Goal: Task Accomplishment & Management: Manage account settings

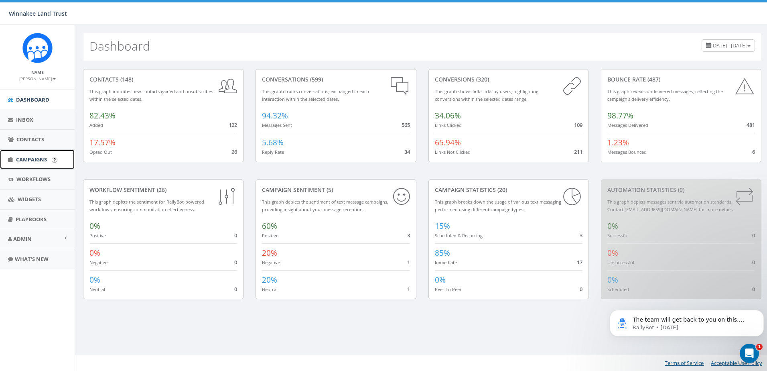
click at [20, 160] on span "Campaigns" at bounding box center [31, 159] width 31 height 7
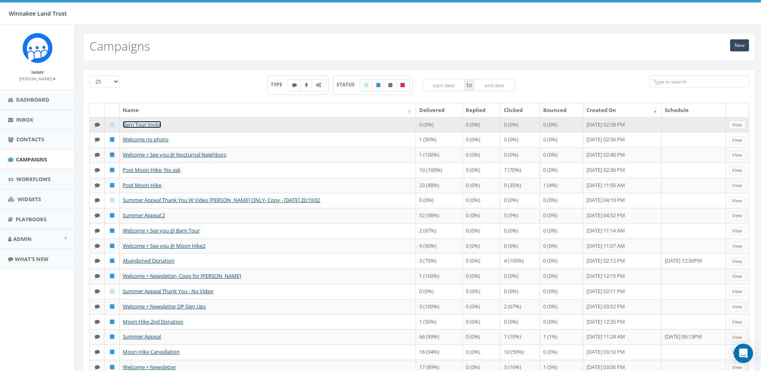
click at [146, 125] on link "Barn Tour Invite" at bounding box center [142, 124] width 39 height 7
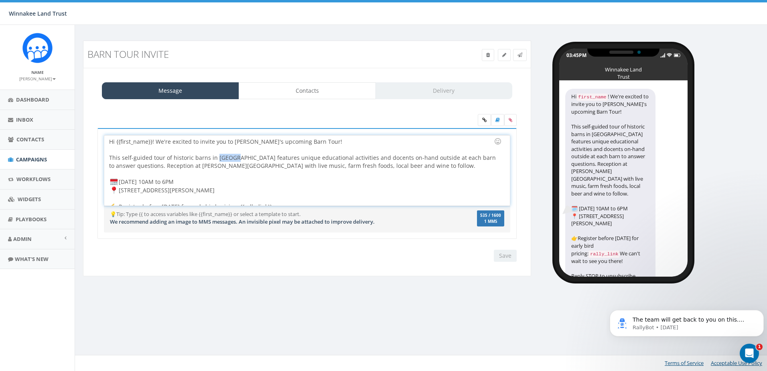
drag, startPoint x: 222, startPoint y: 158, endPoint x: 214, endPoint y: 159, distance: 8.0
click at [214, 159] on div "Hi {{first_name}}! We're excited to invite you to [PERSON_NAME]'s upcoming Barn…" at bounding box center [306, 170] width 405 height 70
click at [226, 158] on div "Hi {{first_name}}! We're excited to invite you to [PERSON_NAME]'s upcoming Barn…" at bounding box center [306, 170] width 405 height 70
drag, startPoint x: 228, startPoint y: 157, endPoint x: 215, endPoint y: 158, distance: 12.9
click at [215, 158] on div "Hi {{first_name}}! We're excited to invite you to [PERSON_NAME]'s upcoming Barn…" at bounding box center [306, 170] width 405 height 70
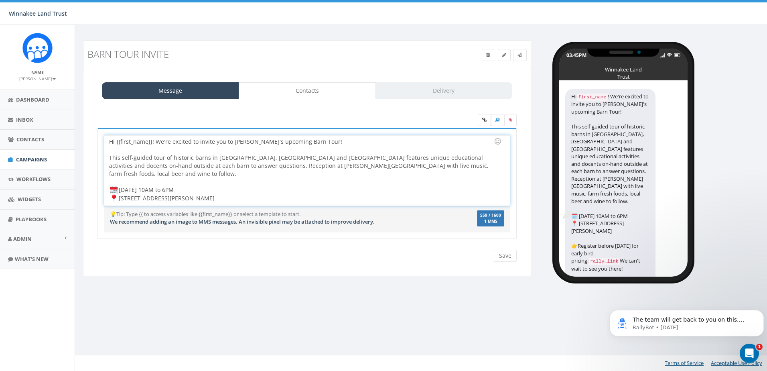
click at [258, 165] on div "Hi {{first_name}}! We're excited to invite you to [PERSON_NAME]'s upcoming Barn…" at bounding box center [306, 170] width 405 height 70
click at [267, 167] on div "Hi {{first_name}}! We're excited to invite you to Winnakee's upcoming Barn Tour…" at bounding box center [306, 170] width 405 height 70
drag, startPoint x: 229, startPoint y: 189, endPoint x: 120, endPoint y: 189, distance: 108.4
click at [120, 189] on div "Hi {{first_name}}! We're excited to invite you to Winnakee's upcoming Barn Tour…" at bounding box center [306, 170] width 405 height 70
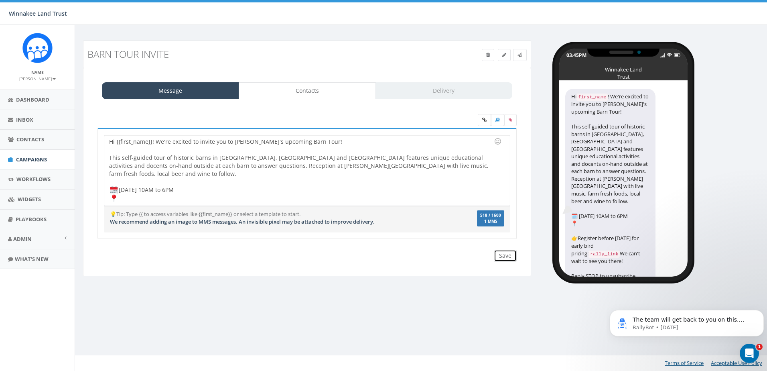
click at [506, 256] on input "Save" at bounding box center [505, 256] width 23 height 12
click at [122, 189] on div "Hi {{first_name}}! We're excited to invite you to Winnakee's upcoming Barn Tour…" at bounding box center [306, 170] width 405 height 70
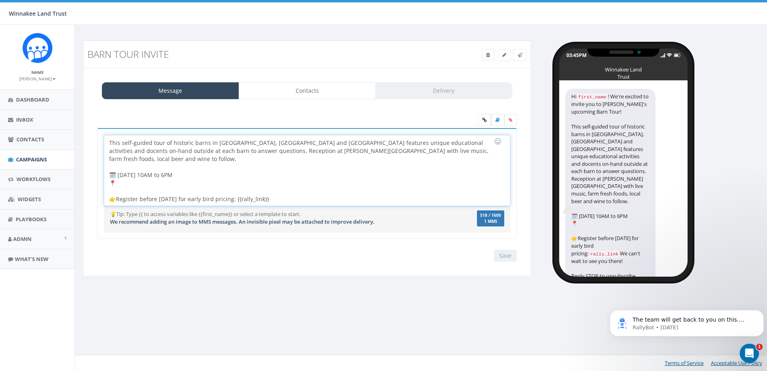
scroll to position [23, 0]
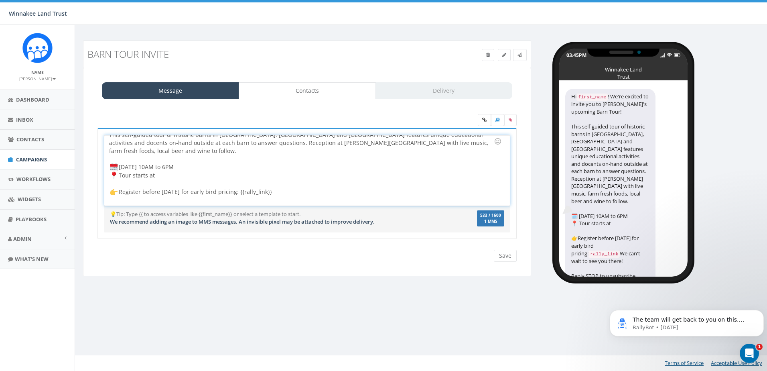
click at [166, 166] on div "Hi {{first_name}}! We're excited to invite you to Winnakee's upcoming Barn Tour…" at bounding box center [306, 170] width 405 height 70
click at [163, 166] on div "Hi {{first_name}}! We're excited to invite you to Winnakee's upcoming Barn Tour…" at bounding box center [306, 170] width 405 height 70
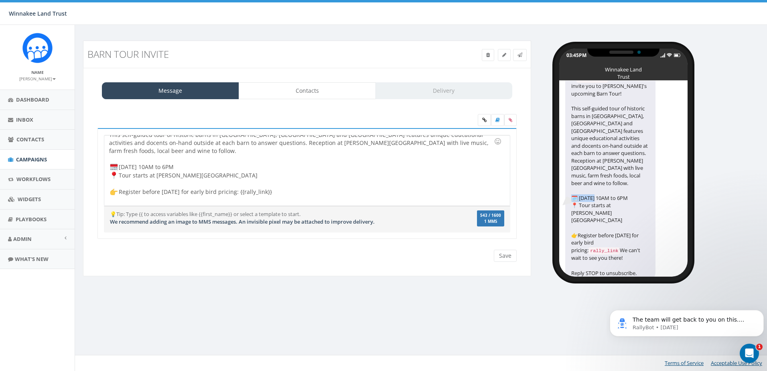
drag, startPoint x: 640, startPoint y: 206, endPoint x: 614, endPoint y: 208, distance: 25.8
click at [614, 208] on div "Hi first_name ! We're excited to invite you to Winnakee's upcoming Barn Tour! T…" at bounding box center [611, 176] width 90 height 210
click at [613, 212] on div "Hi first_name ! We're excited to invite you to Winnakee's upcoming Barn Tour! T…" at bounding box center [611, 176] width 90 height 210
drag, startPoint x: 190, startPoint y: 165, endPoint x: 105, endPoint y: 160, distance: 85.7
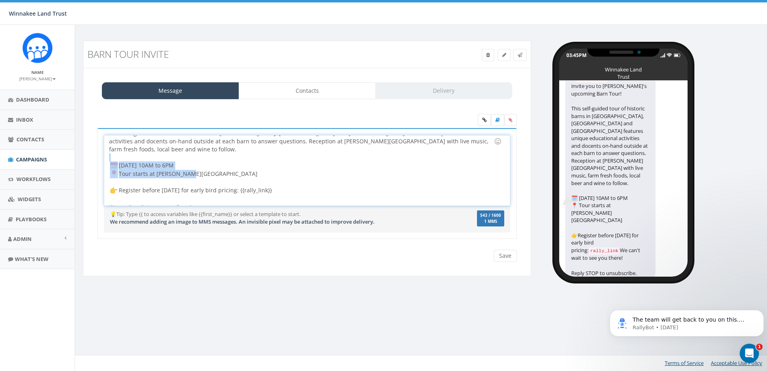
click at [105, 160] on div "Hi {{first_name}}! We're excited to invite you to Winnakee's upcoming Barn Tour…" at bounding box center [306, 170] width 405 height 70
click at [211, 166] on div "Hi {{first_name}}! We're excited to invite you to Winnakee's upcoming Barn Tour…" at bounding box center [306, 170] width 405 height 70
drag, startPoint x: 188, startPoint y: 165, endPoint x: 128, endPoint y: 167, distance: 60.7
click at [128, 167] on div "Hi {{first_name}}! We're excited to invite you to Winnakee's upcoming Barn Tour…" at bounding box center [306, 170] width 405 height 70
click at [228, 166] on div "Hi {{first_name}}! We're excited to invite you to Winnakee's upcoming Barn Tour…" at bounding box center [306, 170] width 405 height 70
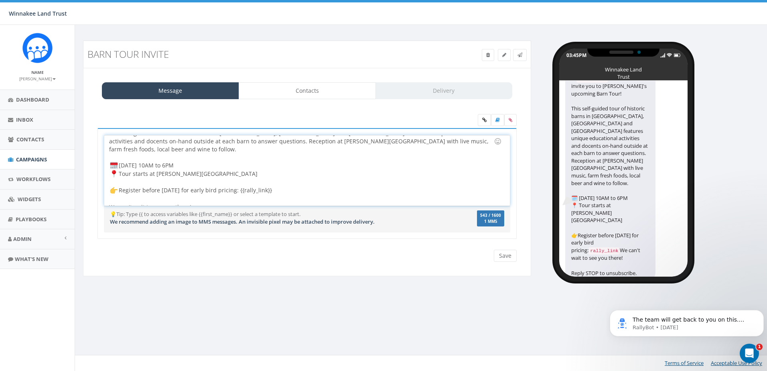
scroll to position [0, 0]
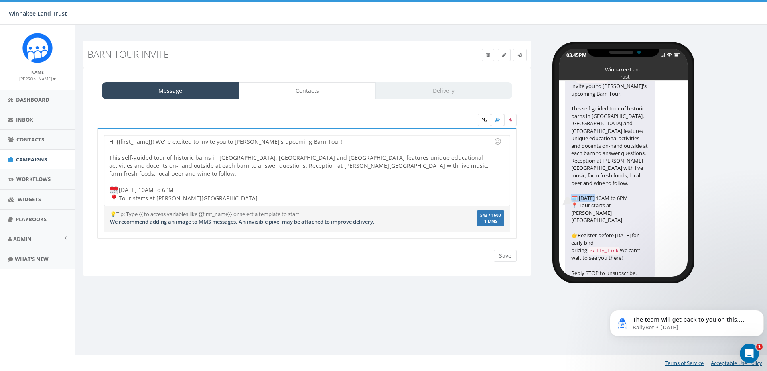
drag, startPoint x: 614, startPoint y: 205, endPoint x: 645, endPoint y: 208, distance: 30.3
click at [645, 208] on div "Hi first_name ! We're excited to invite you to Winnakee's upcoming Barn Tour! T…" at bounding box center [611, 176] width 90 height 210
drag, startPoint x: 581, startPoint y: 192, endPoint x: 615, endPoint y: 195, distance: 34.7
click at [615, 195] on div "Hi first_name ! We're excited to invite you to Winnakee's upcoming Barn Tour! T…" at bounding box center [611, 176] width 90 height 210
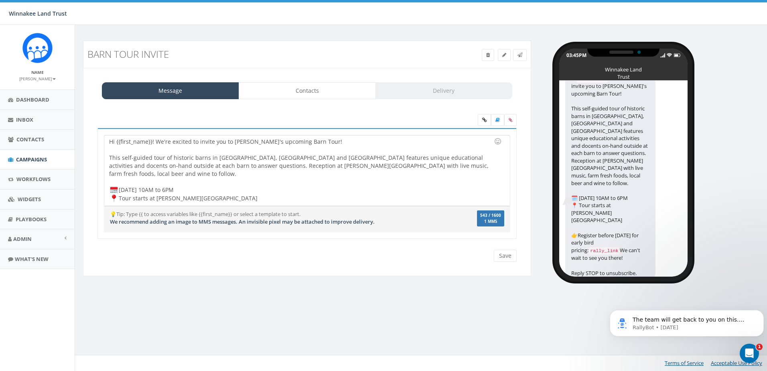
drag, startPoint x: 615, startPoint y: 195, endPoint x: 623, endPoint y: 205, distance: 12.0
click at [623, 205] on div "Hi first_name ! We're excited to invite you to Winnakee's upcoming Barn Tour! T…" at bounding box center [611, 176] width 90 height 210
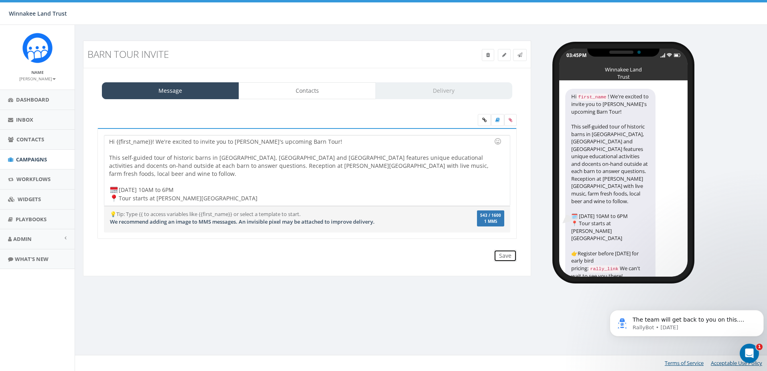
click at [510, 253] on input "Save" at bounding box center [505, 256] width 23 height 12
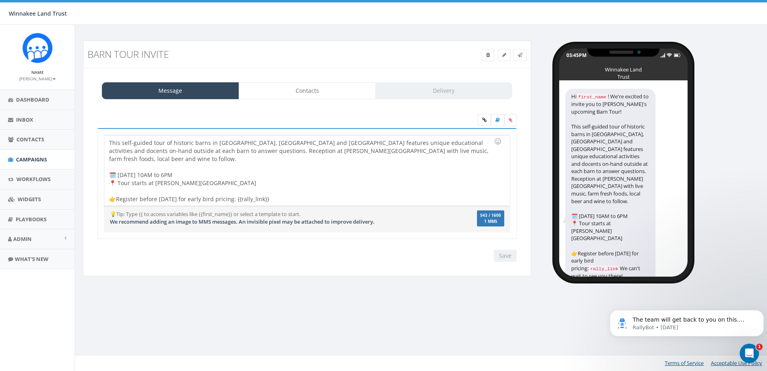
scroll to position [23, 0]
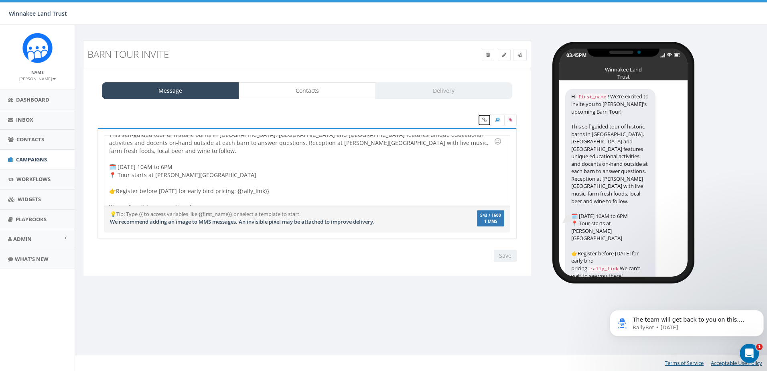
click at [484, 116] on link at bounding box center [484, 120] width 13 height 12
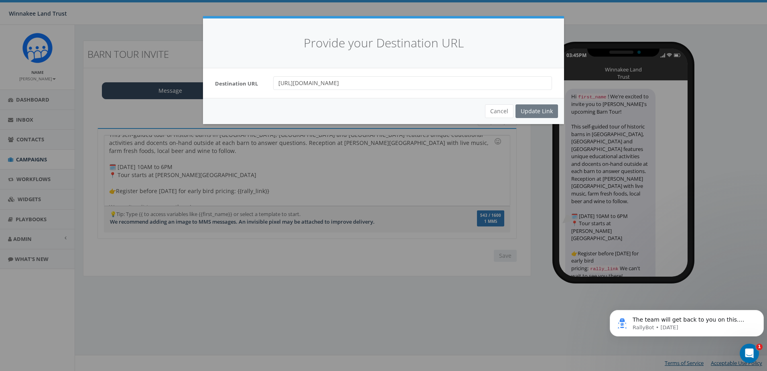
click at [540, 112] on div "Cancel Update Link" at bounding box center [383, 111] width 361 height 26
click at [500, 112] on button "Cancel" at bounding box center [499, 111] width 28 height 14
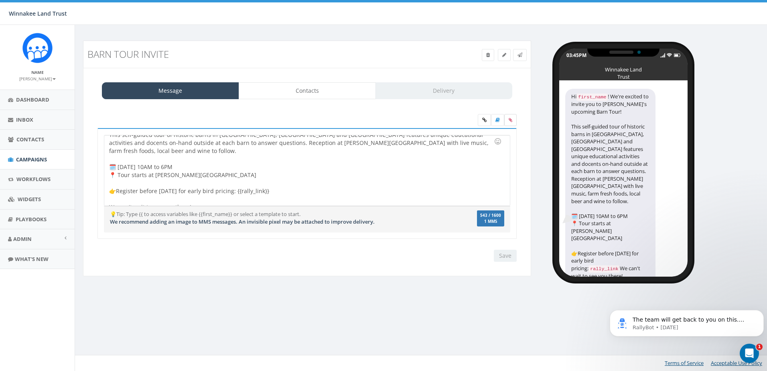
click at [508, 118] on label at bounding box center [511, 120] width 12 height 12
click at [0, 0] on input "file" at bounding box center [0, 0] width 0 height 0
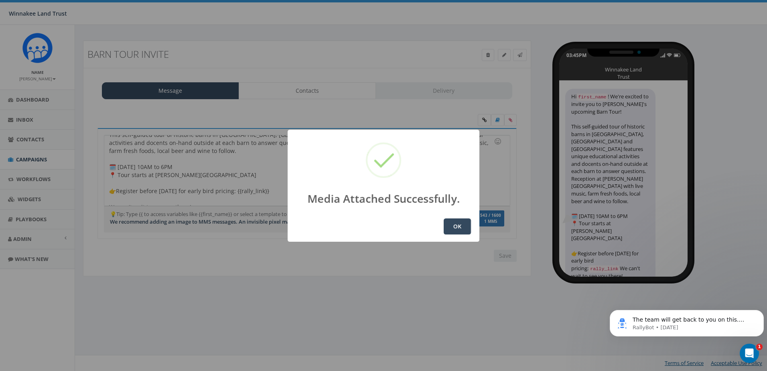
click at [461, 224] on button "OK" at bounding box center [457, 226] width 27 height 16
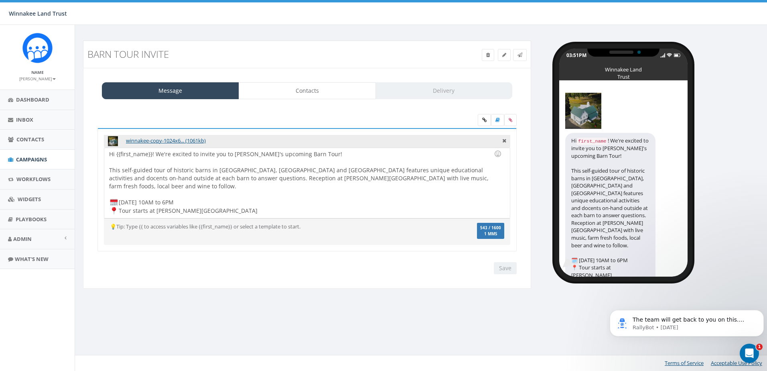
click at [340, 171] on div "Hi {{first_name}}! We're excited to invite you to [PERSON_NAME]'s upcoming Barn…" at bounding box center [306, 183] width 405 height 70
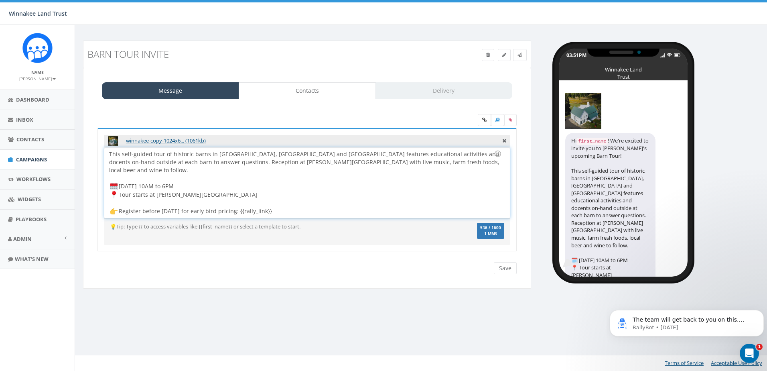
scroll to position [24, 0]
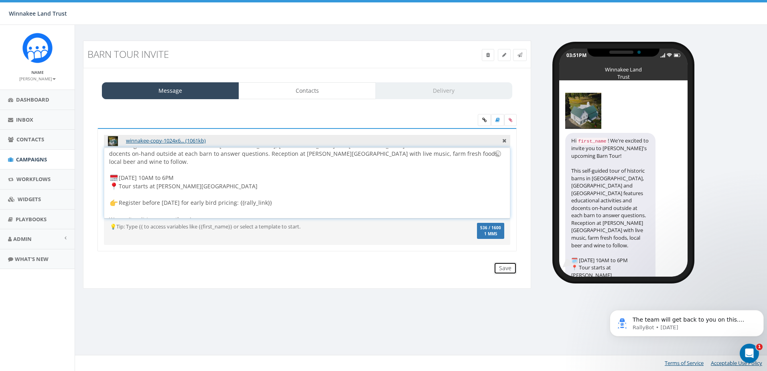
click at [510, 268] on input "Save" at bounding box center [505, 268] width 23 height 12
click at [196, 197] on div "Hi {{first_name}}! We're excited to invite you to Winnakee's upcoming Barn Tour…" at bounding box center [306, 183] width 405 height 70
click at [505, 269] on input "Save" at bounding box center [505, 268] width 23 height 12
click at [519, 53] on icon at bounding box center [520, 55] width 5 height 5
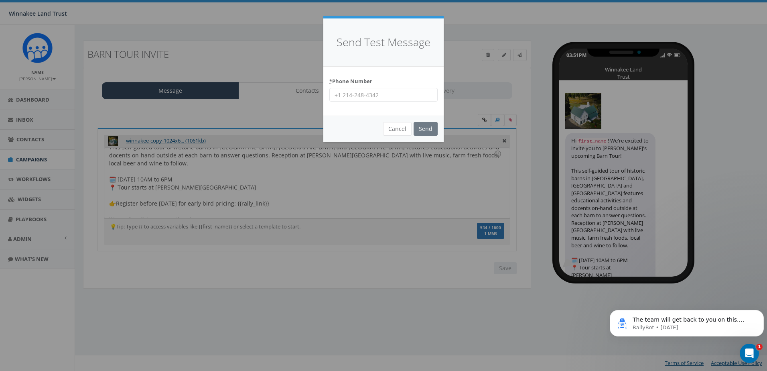
click at [370, 96] on input "* Phone Number" at bounding box center [384, 95] width 108 height 14
type input "8456254346"
click at [429, 127] on input "Send" at bounding box center [426, 129] width 24 height 14
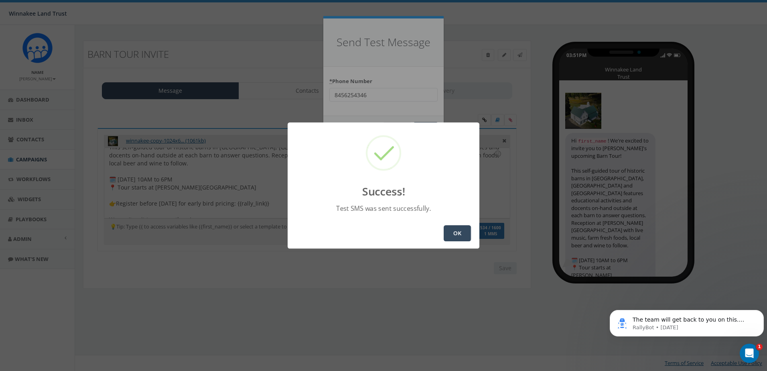
click at [457, 233] on button "OK" at bounding box center [457, 233] width 27 height 16
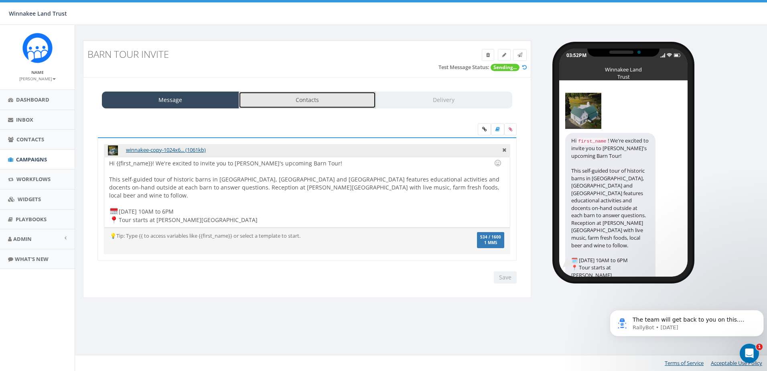
click at [244, 101] on link "Contacts" at bounding box center [307, 100] width 137 height 17
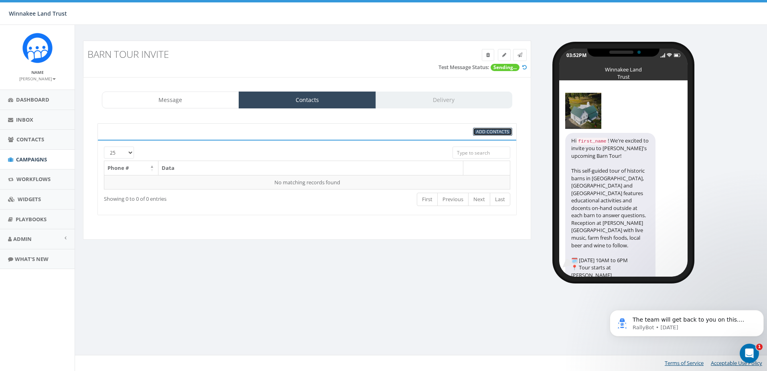
click at [492, 129] on span "Add Contacts" at bounding box center [492, 131] width 33 height 6
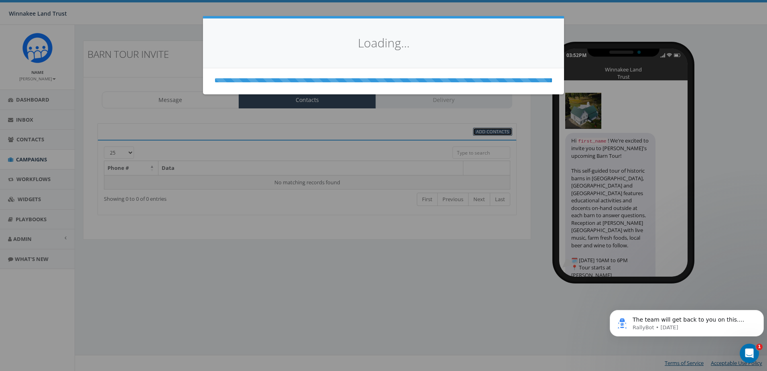
select select
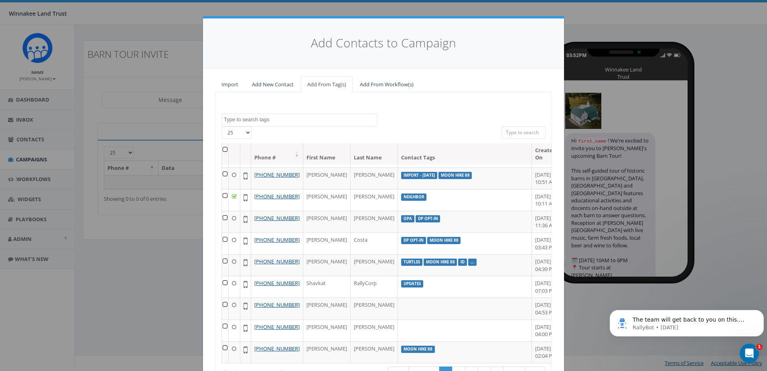
scroll to position [531, 0]
click at [725, 86] on div "Add Contacts to Campaign Import Add New Contact Add From Tag(s) Add From Workfl…" at bounding box center [383, 185] width 767 height 371
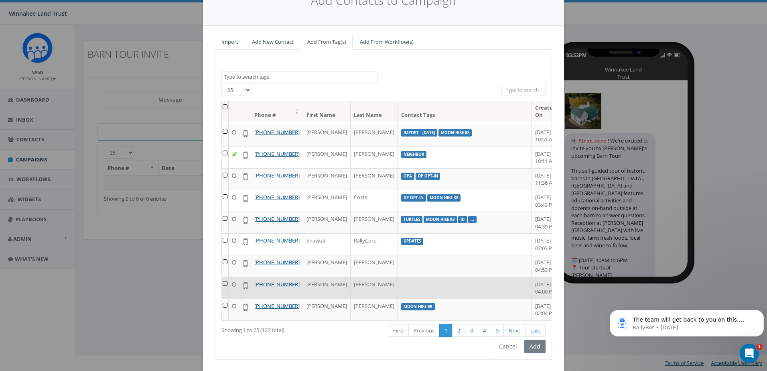
scroll to position [61, 0]
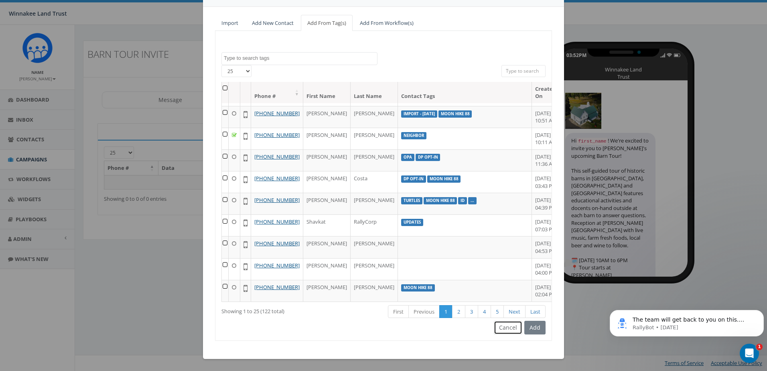
click at [501, 331] on button "Cancel" at bounding box center [508, 328] width 28 height 14
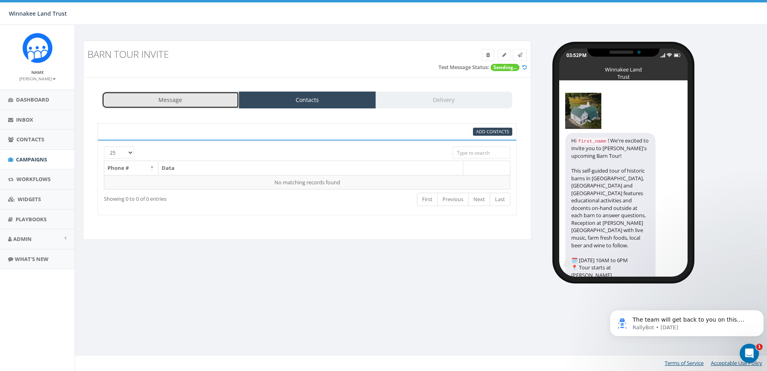
click at [171, 96] on link "Message" at bounding box center [170, 100] width 137 height 17
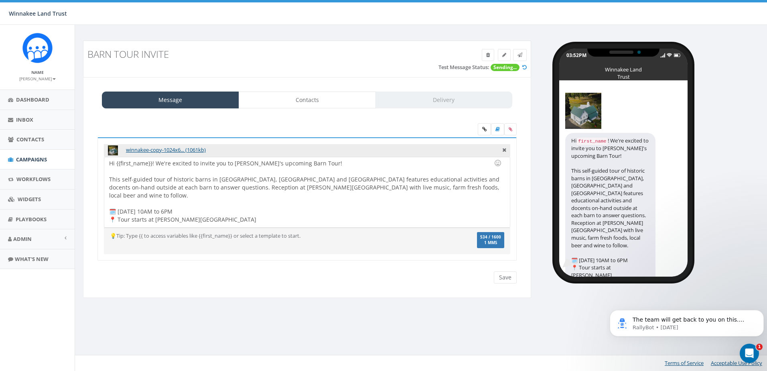
click at [505, 279] on div "Save Next" at bounding box center [503, 277] width 27 height 12
click at [501, 278] on div "Save Next" at bounding box center [503, 277] width 27 height 12
click at [505, 278] on div "Save Next" at bounding box center [503, 277] width 27 height 12
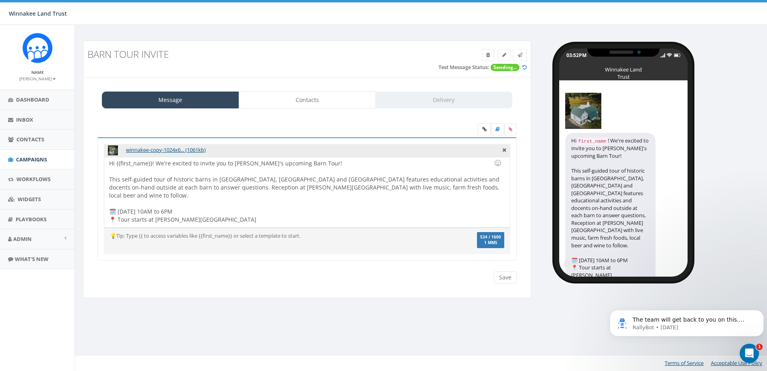
click at [505, 278] on div "Save Next" at bounding box center [503, 277] width 27 height 12
click at [37, 101] on span "Dashboard" at bounding box center [32, 99] width 33 height 7
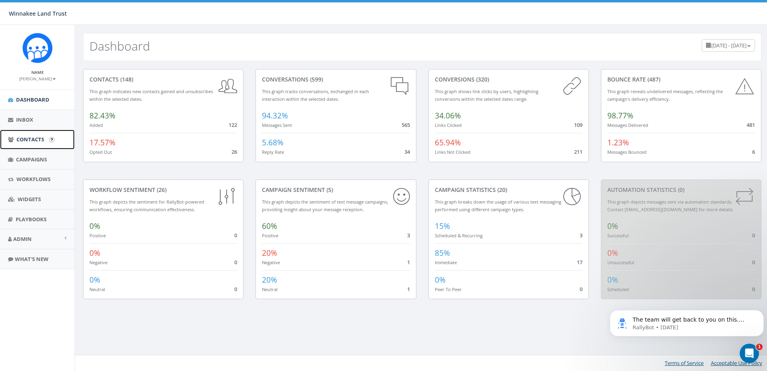
click at [22, 141] on span "Contacts" at bounding box center [30, 139] width 28 height 7
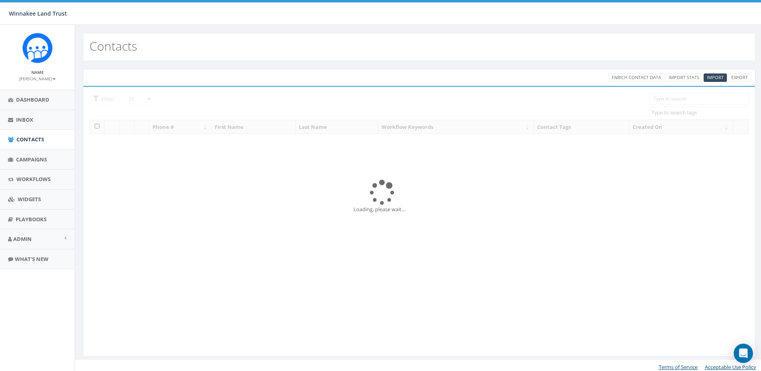
select select
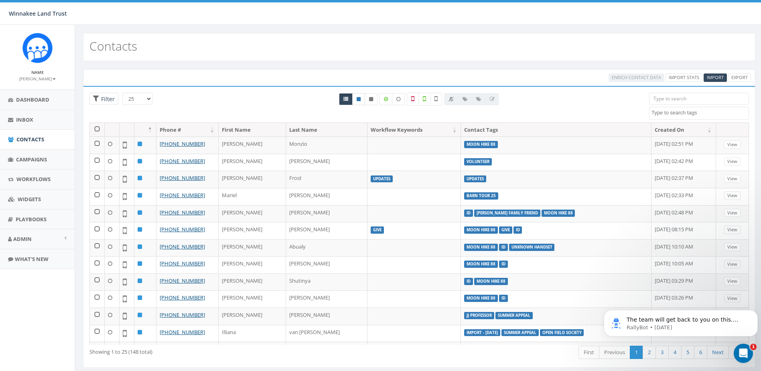
click at [356, 100] on link at bounding box center [358, 99] width 13 height 12
radio input "true"
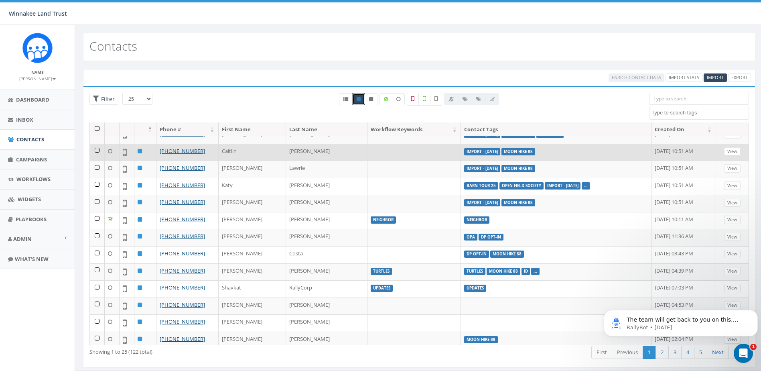
scroll to position [222, 0]
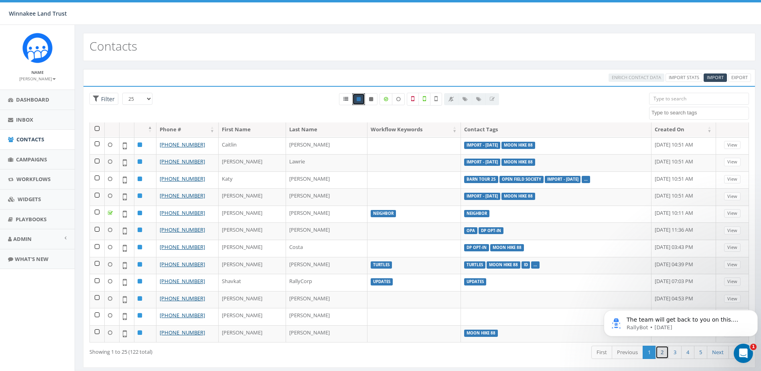
click at [663, 349] on link "2" at bounding box center [662, 352] width 13 height 13
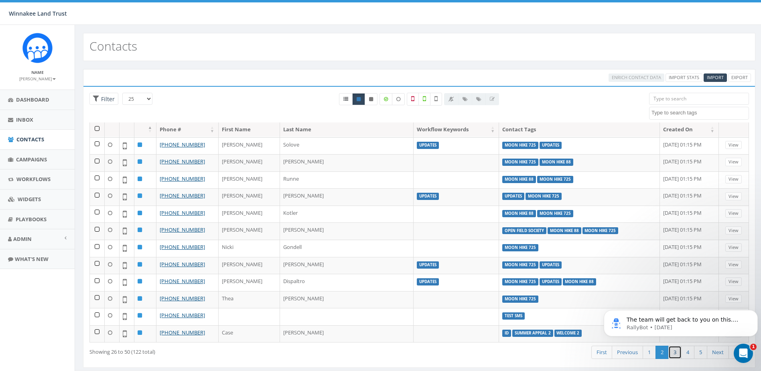
click at [674, 352] on link "3" at bounding box center [675, 352] width 13 height 13
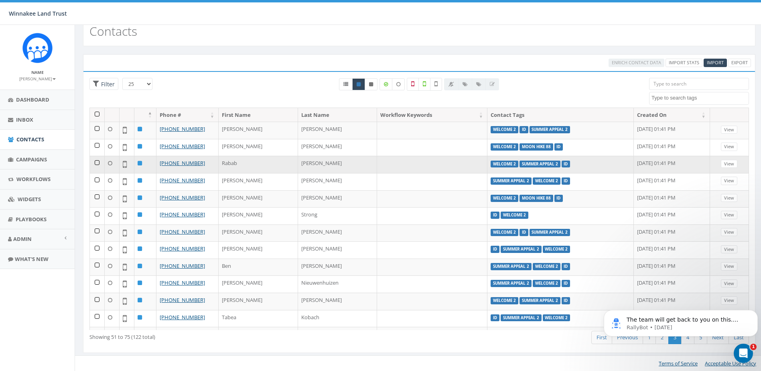
scroll to position [0, 0]
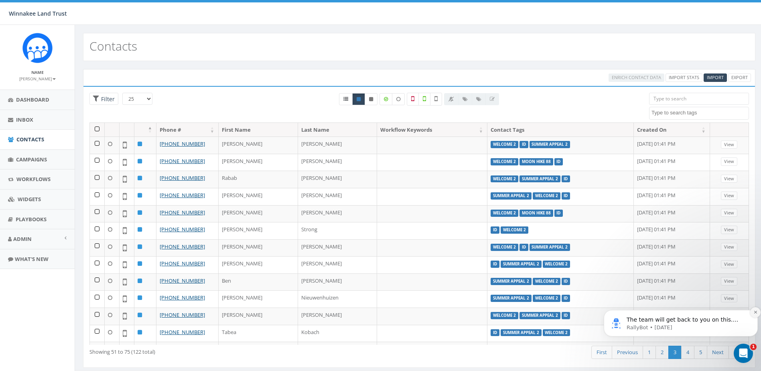
click at [754, 312] on icon "Dismiss notification" at bounding box center [756, 312] width 4 height 4
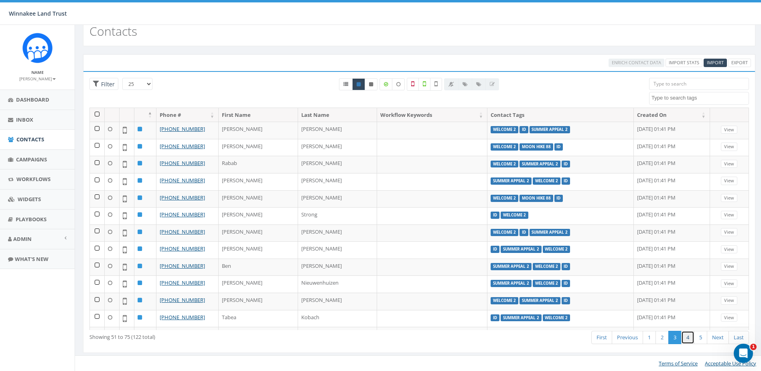
click at [692, 337] on link "4" at bounding box center [688, 337] width 13 height 13
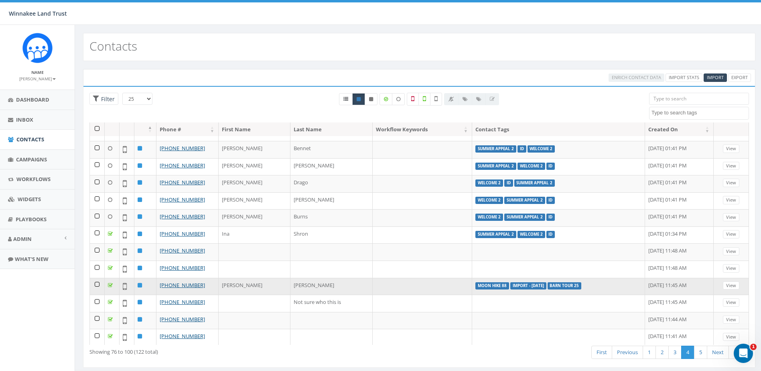
scroll to position [222, 0]
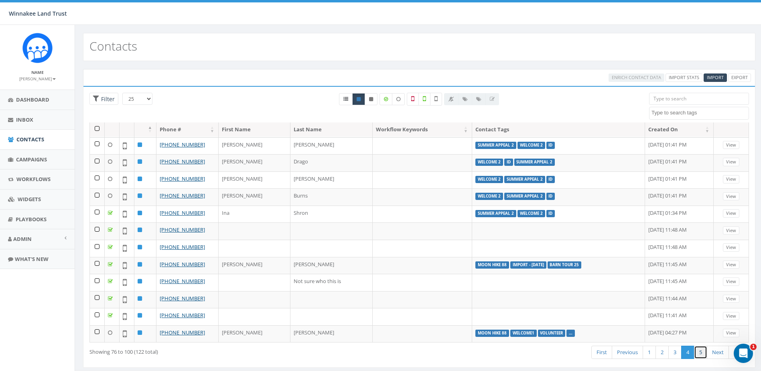
click at [699, 350] on link "5" at bounding box center [700, 352] width 13 height 13
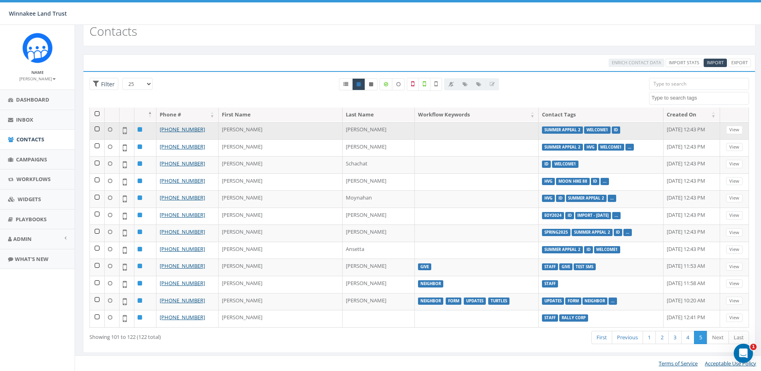
scroll to position [0, 0]
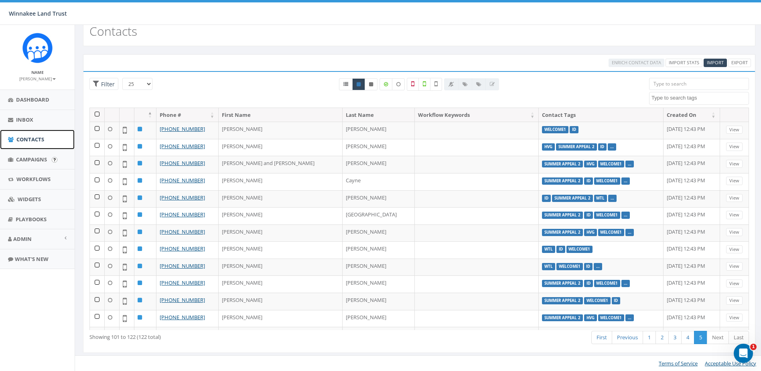
click at [27, 138] on span "Contacts" at bounding box center [30, 139] width 28 height 7
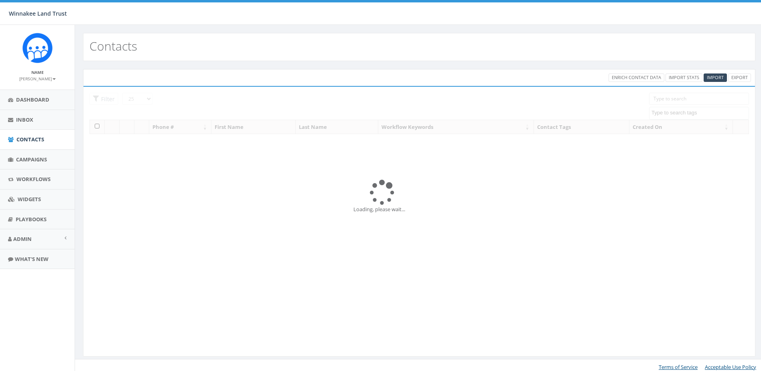
select select
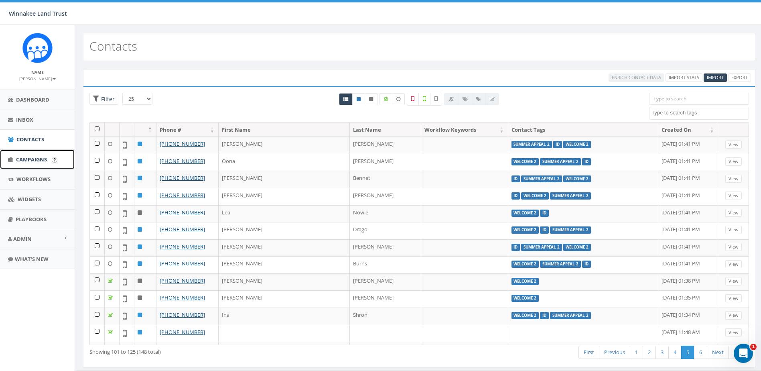
click at [15, 156] on link "Campaigns" at bounding box center [37, 160] width 75 height 20
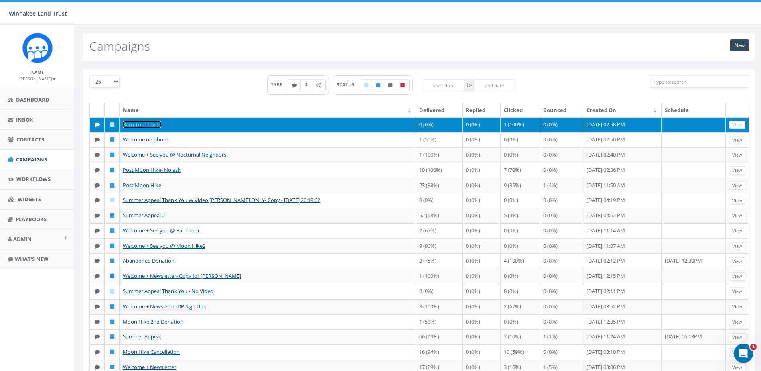
click at [140, 123] on link "Barn Tour Invite" at bounding box center [142, 124] width 39 height 7
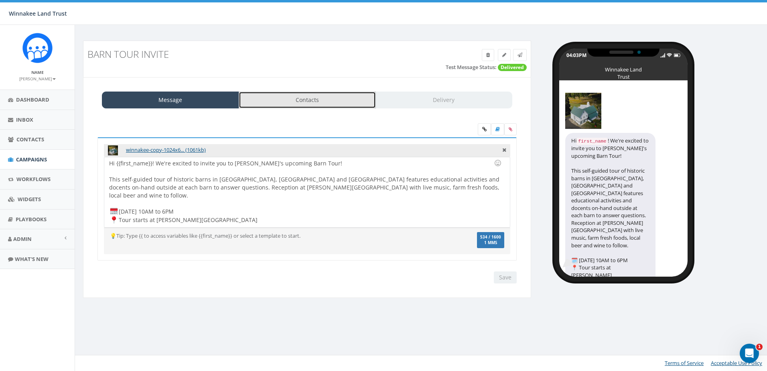
click at [339, 99] on link "Contacts" at bounding box center [307, 100] width 137 height 17
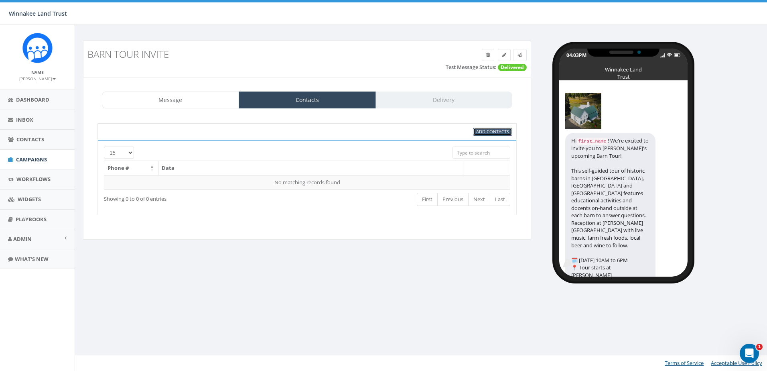
click at [502, 134] on link "Add Contacts" at bounding box center [492, 132] width 39 height 8
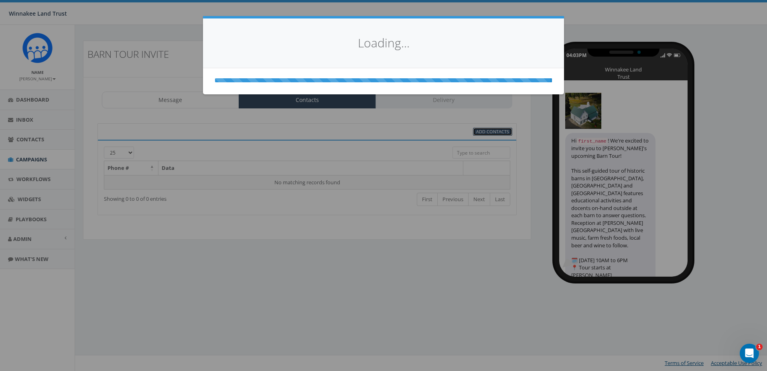
select select
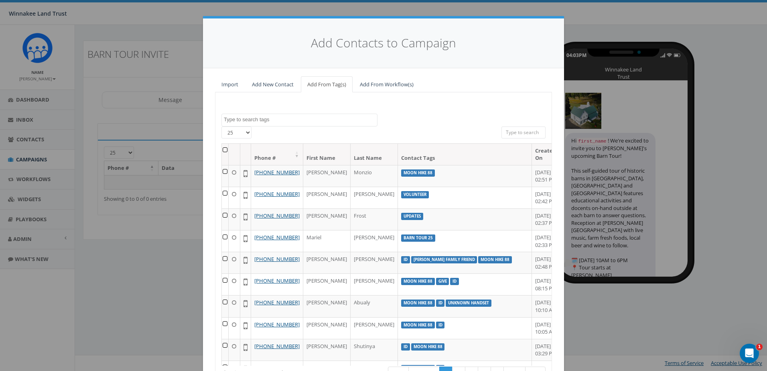
click at [222, 148] on th at bounding box center [225, 154] width 7 height 21
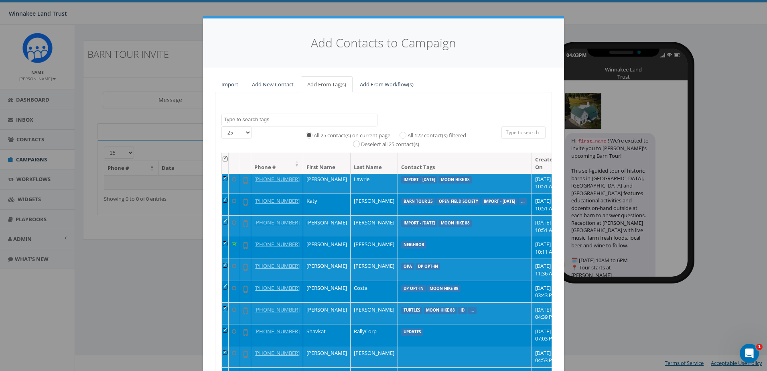
scroll to position [321, 0]
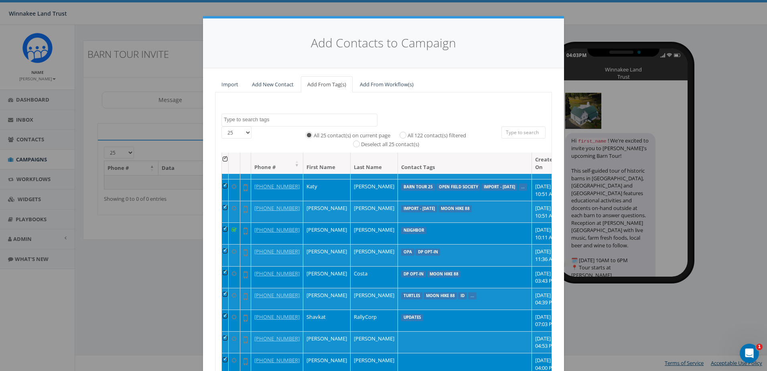
click at [224, 114] on td at bounding box center [225, 103] width 7 height 22
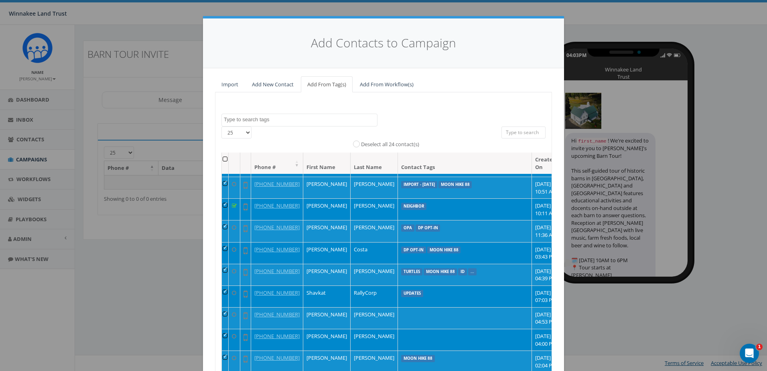
scroll to position [401, 0]
click at [223, 177] on td at bounding box center [225, 166] width 7 height 22
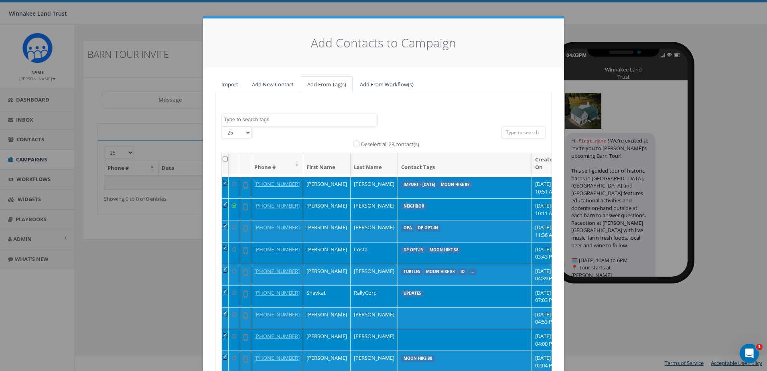
scroll to position [522, 0]
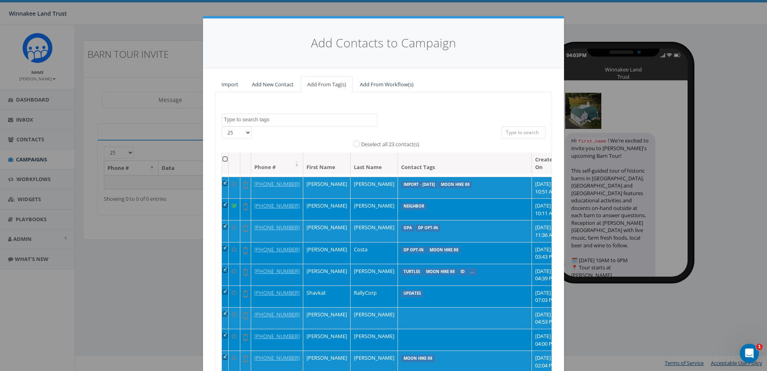
click at [223, 264] on td at bounding box center [225, 275] width 7 height 22
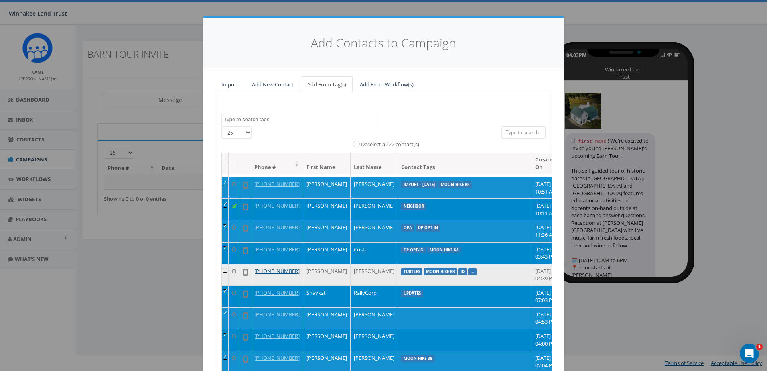
click at [223, 264] on td at bounding box center [225, 275] width 7 height 22
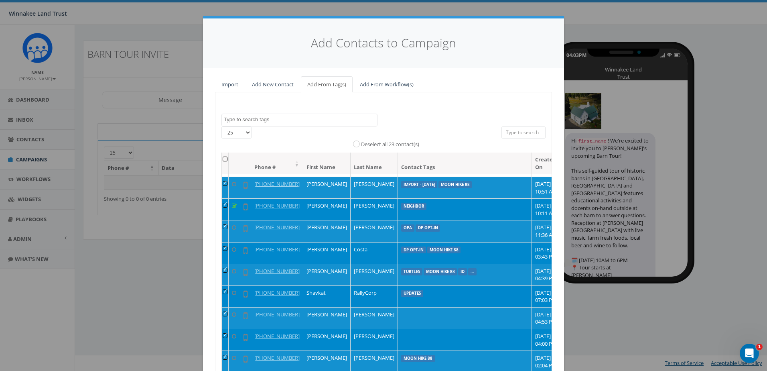
click at [223, 285] on td at bounding box center [225, 296] width 7 height 22
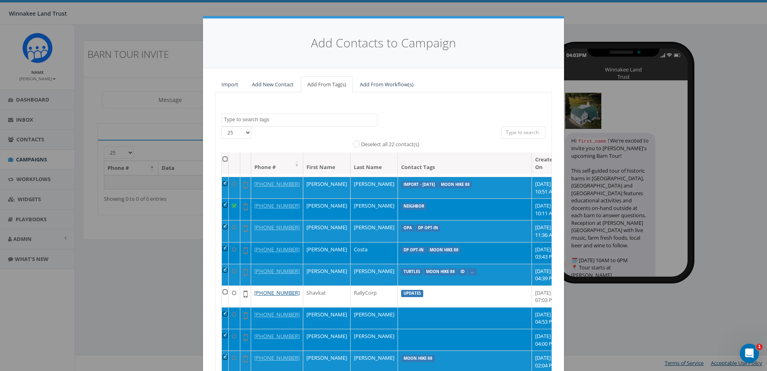
click at [224, 307] on td at bounding box center [225, 318] width 7 height 22
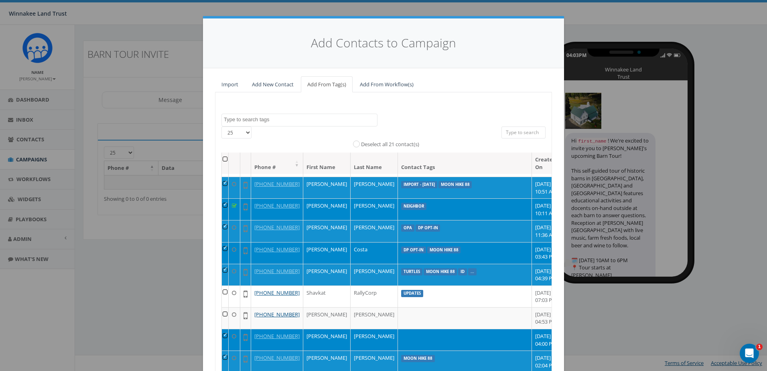
click at [224, 330] on td at bounding box center [225, 340] width 7 height 22
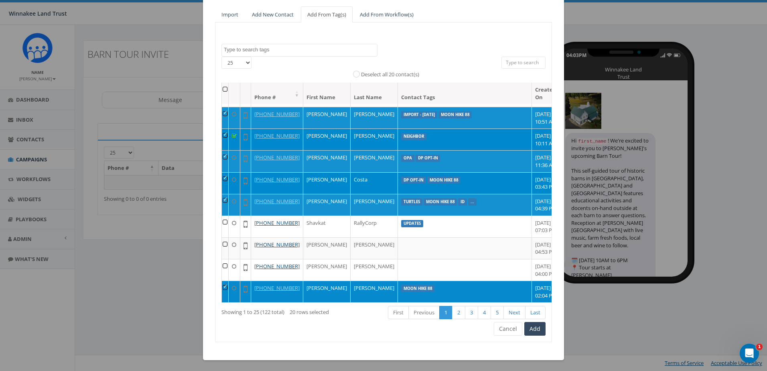
scroll to position [71, 0]
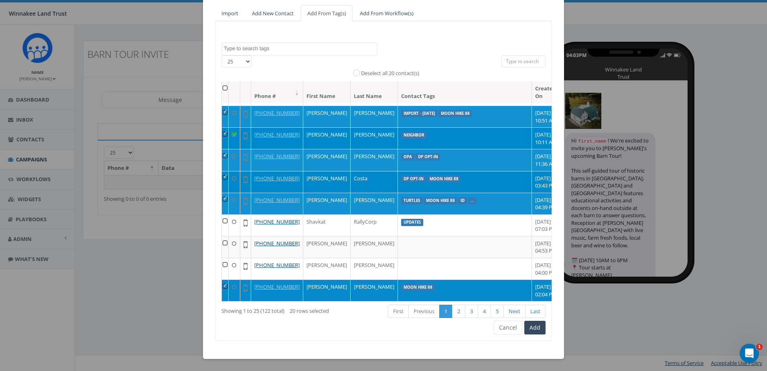
click at [224, 279] on td at bounding box center [225, 290] width 7 height 22
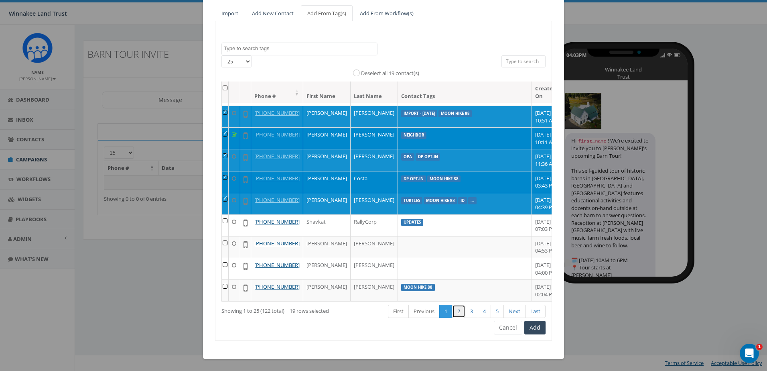
click at [454, 311] on link "2" at bounding box center [458, 311] width 13 height 13
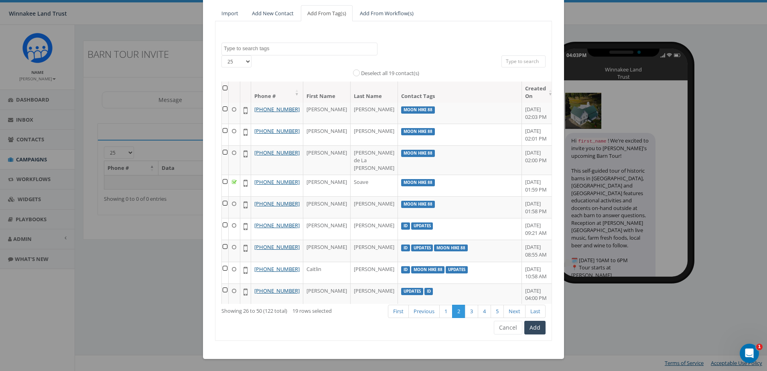
scroll to position [0, 0]
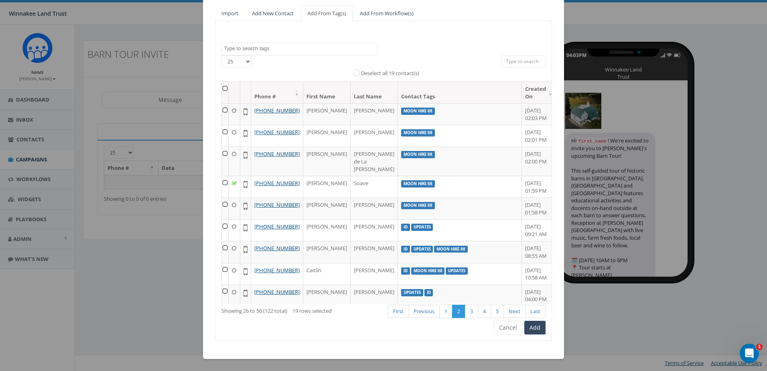
click at [226, 86] on th at bounding box center [225, 92] width 7 height 21
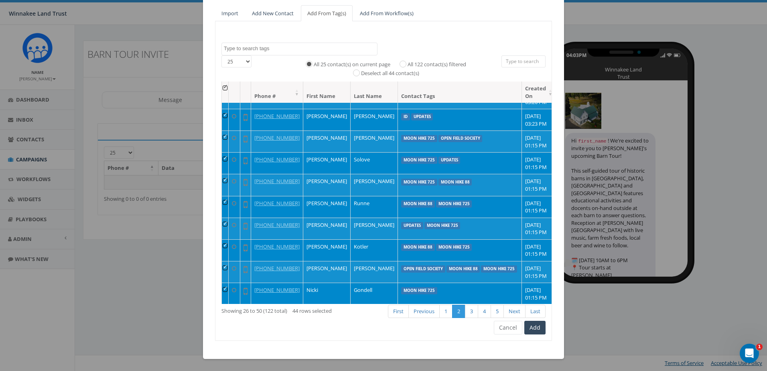
scroll to position [281, 0]
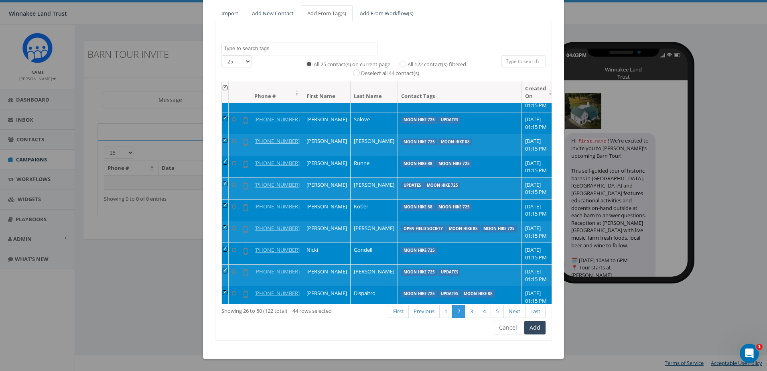
click at [225, 112] on td at bounding box center [225, 101] width 7 height 22
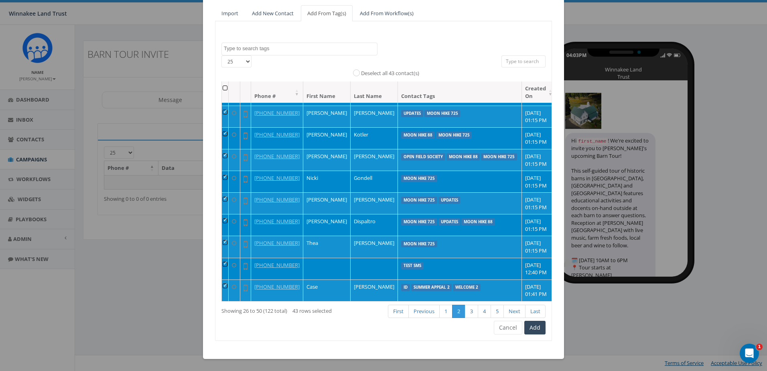
scroll to position [531, 0]
click at [224, 258] on td at bounding box center [225, 269] width 7 height 22
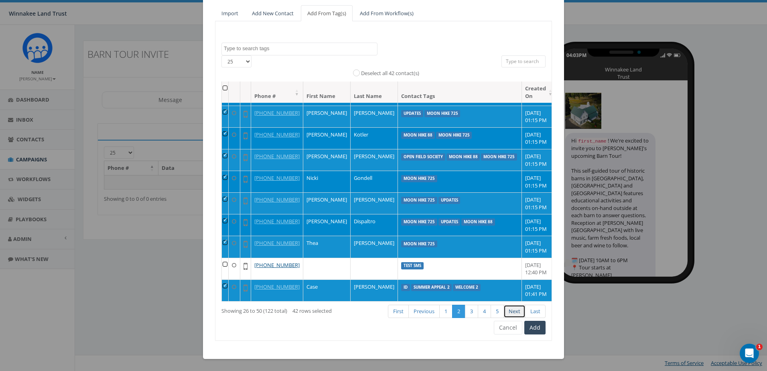
click at [509, 313] on link "Next" at bounding box center [515, 311] width 22 height 13
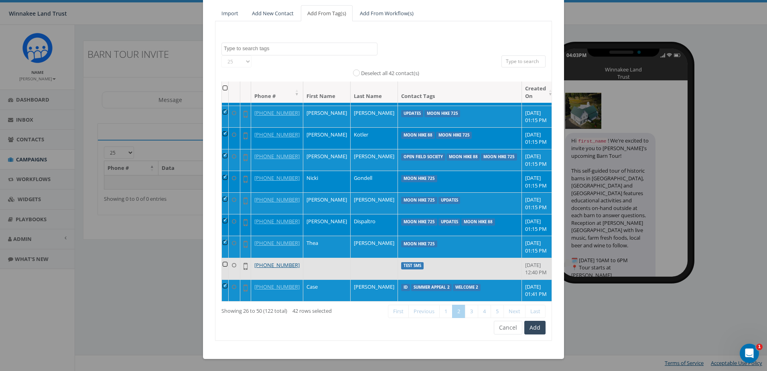
scroll to position [345, 0]
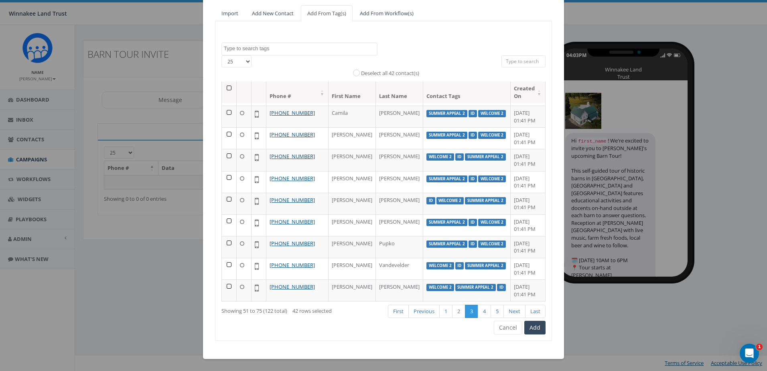
click at [227, 88] on th at bounding box center [229, 91] width 15 height 21
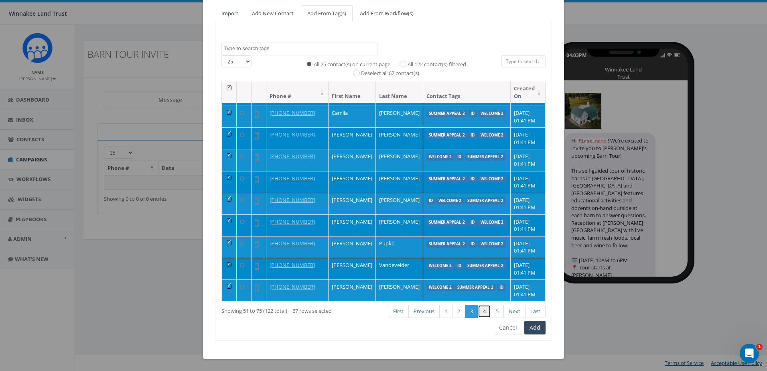
click at [480, 312] on link "4" at bounding box center [484, 311] width 13 height 13
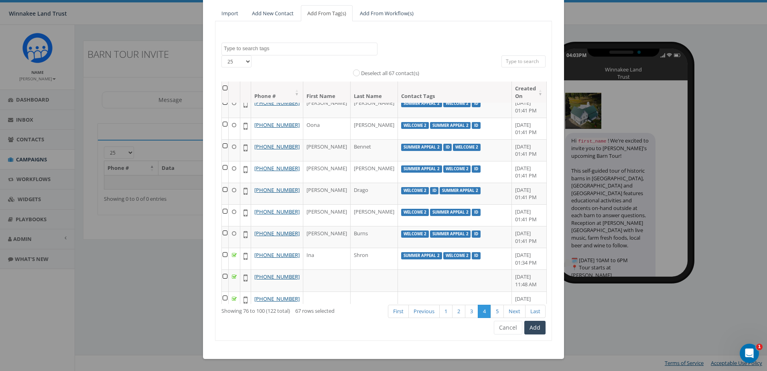
scroll to position [0, 0]
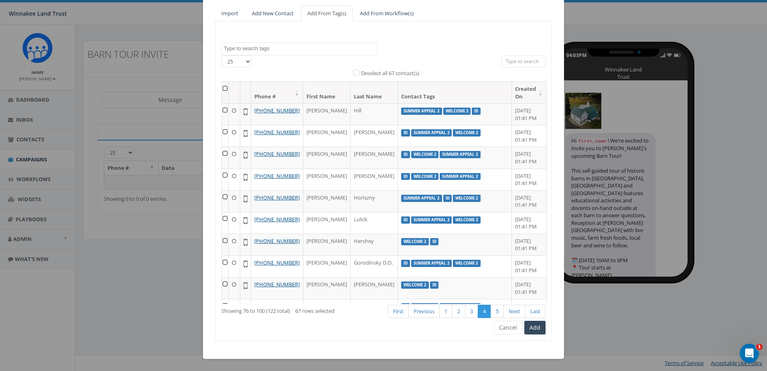
click at [223, 88] on th at bounding box center [225, 92] width 7 height 21
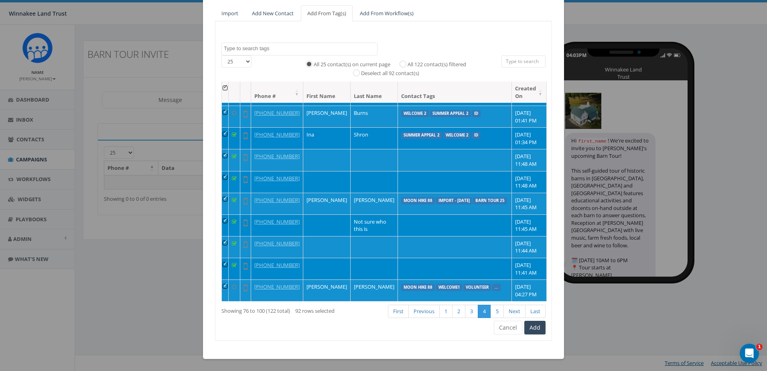
scroll to position [482, 0]
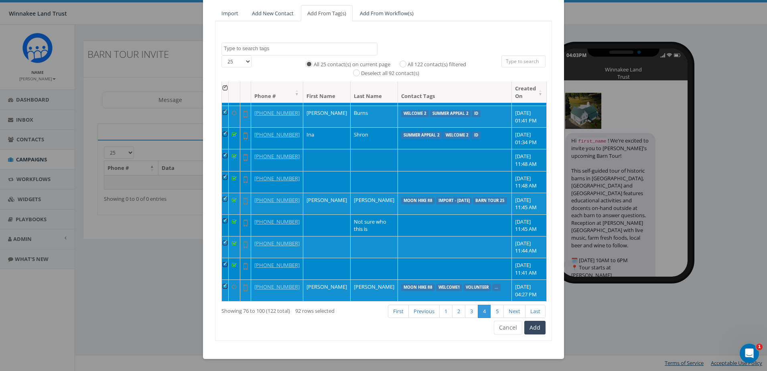
click at [225, 153] on td at bounding box center [225, 160] width 7 height 22
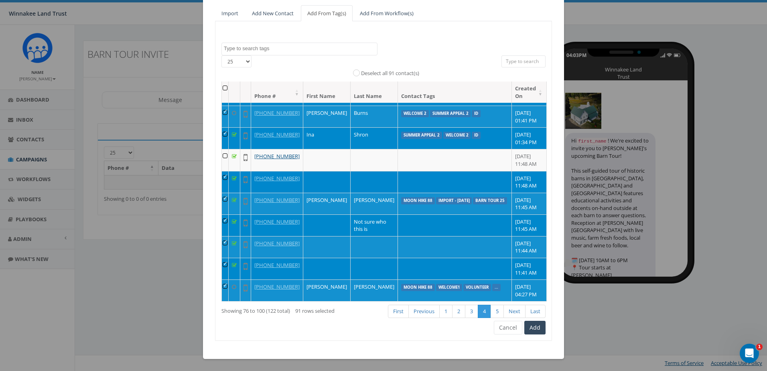
click at [225, 182] on td at bounding box center [225, 182] width 7 height 22
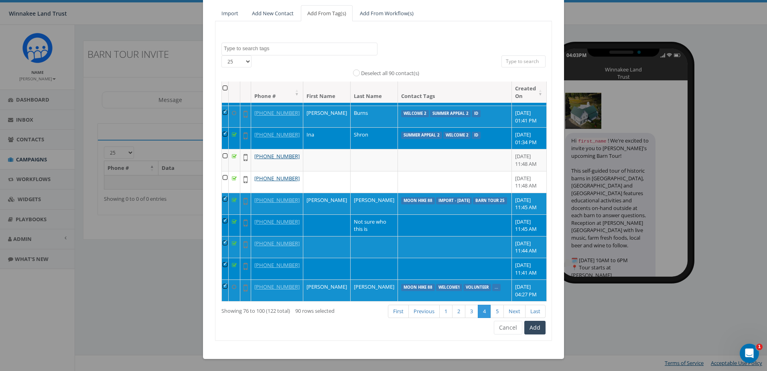
scroll to position [531, 0]
click at [225, 214] on td at bounding box center [225, 225] width 7 height 22
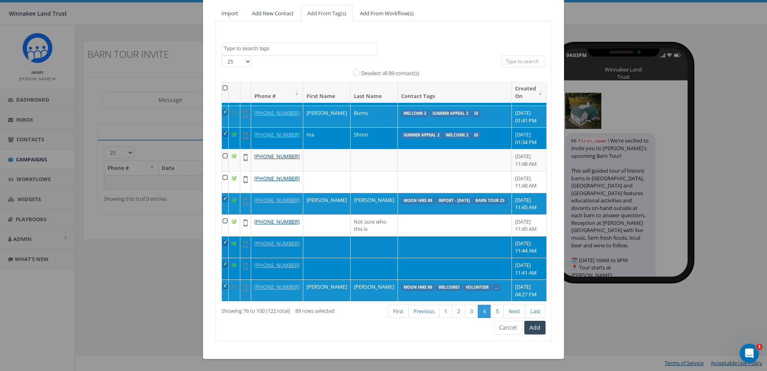
click at [224, 236] on td at bounding box center [225, 247] width 7 height 22
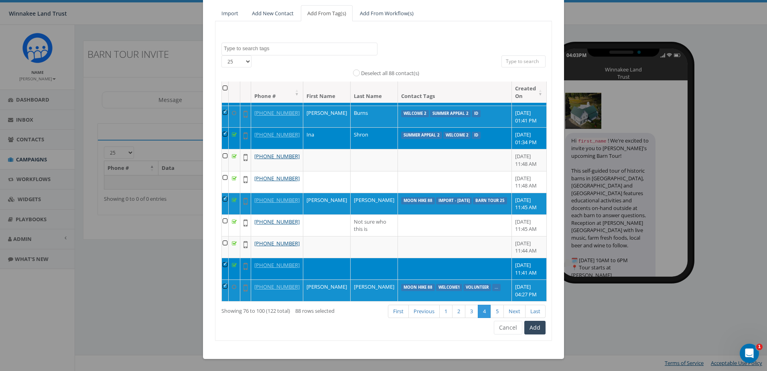
click at [225, 258] on td at bounding box center [225, 269] width 7 height 22
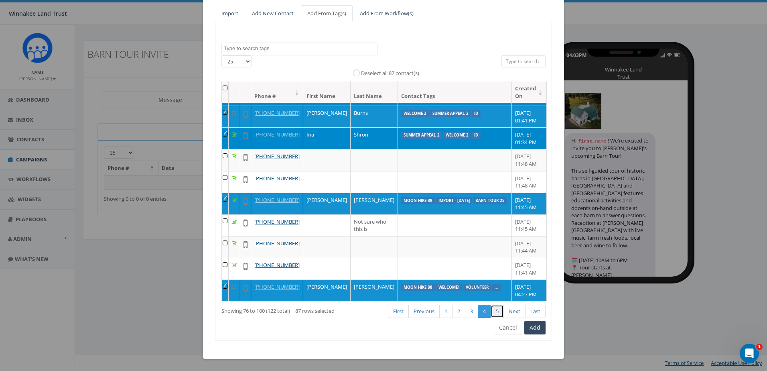
click at [495, 308] on link "5" at bounding box center [497, 311] width 13 height 13
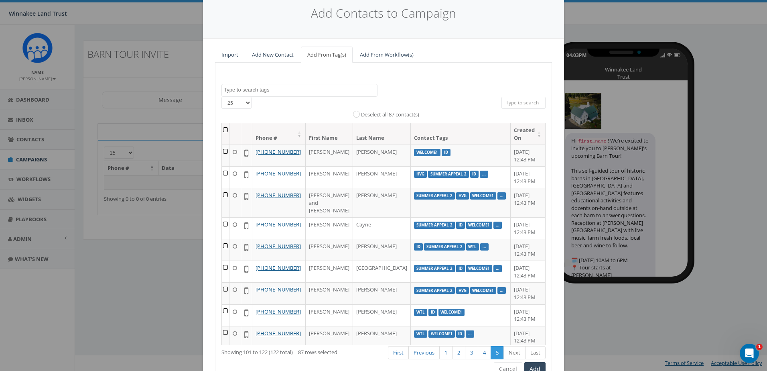
scroll to position [0, 0]
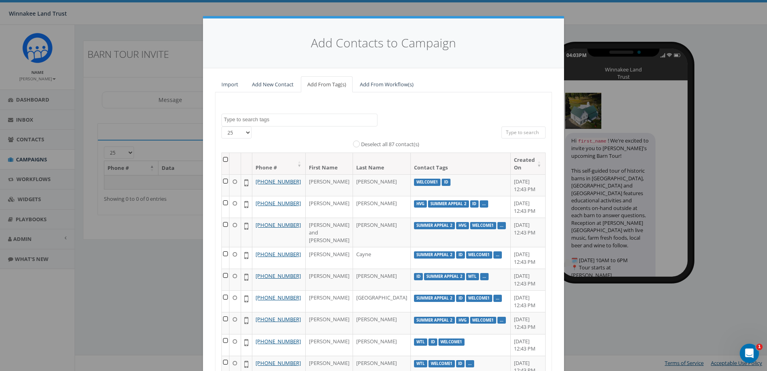
click at [226, 161] on th at bounding box center [226, 163] width 8 height 21
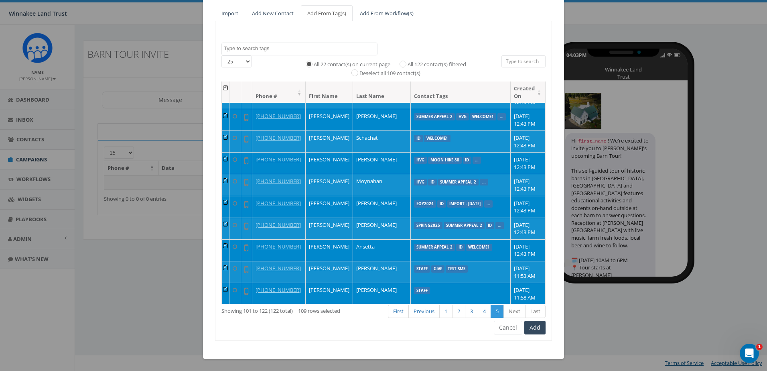
scroll to position [280, 0]
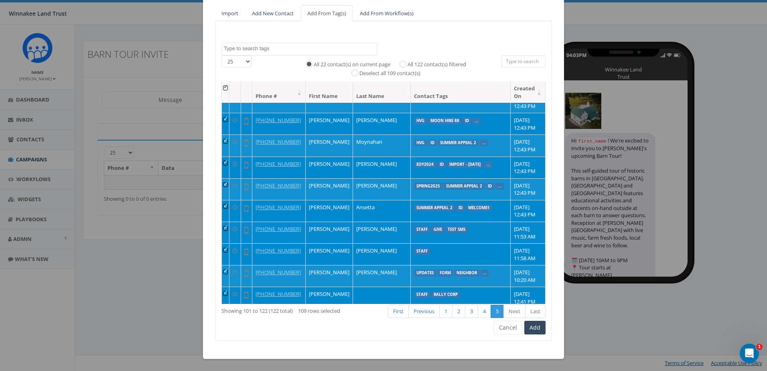
click at [225, 222] on td at bounding box center [226, 233] width 8 height 22
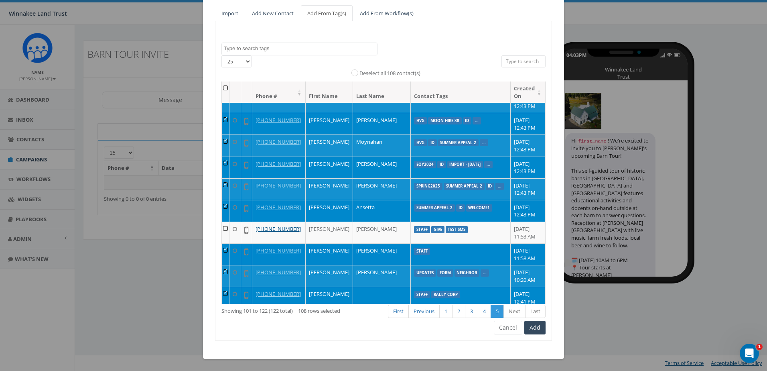
click at [226, 243] on td at bounding box center [226, 254] width 8 height 22
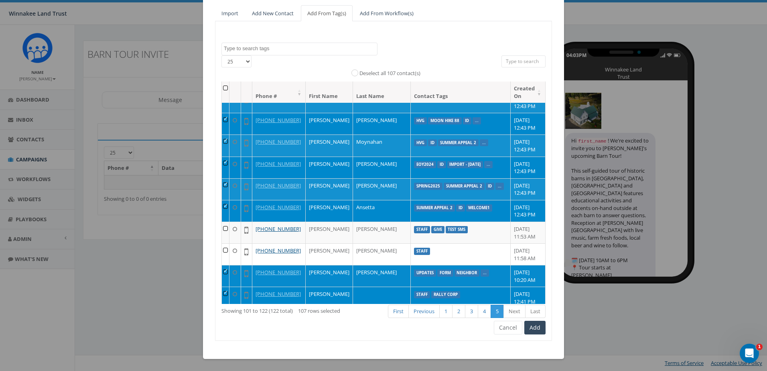
click at [224, 265] on td at bounding box center [226, 276] width 8 height 22
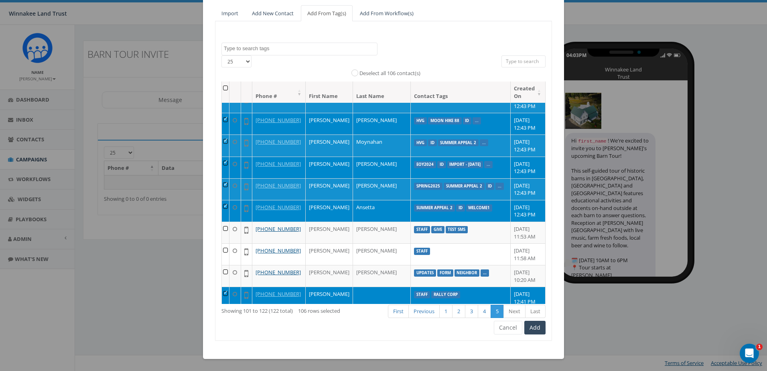
click at [225, 287] on td at bounding box center [226, 298] width 8 height 22
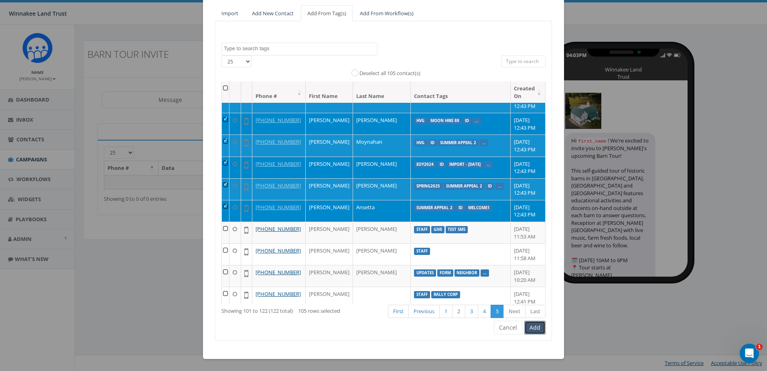
click at [535, 329] on button "Add" at bounding box center [535, 328] width 21 height 14
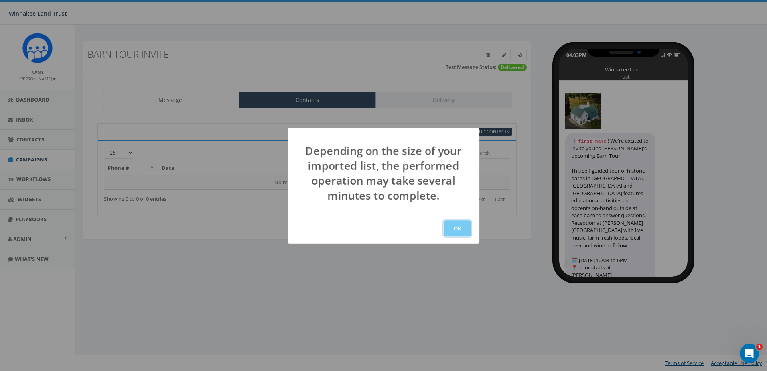
click at [453, 224] on button "OK" at bounding box center [457, 228] width 27 height 16
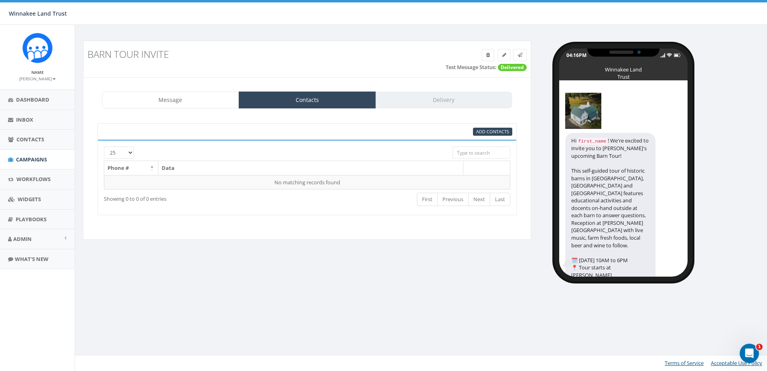
click at [473, 154] on input "search" at bounding box center [482, 152] width 58 height 12
click at [189, 108] on link "Message" at bounding box center [170, 100] width 137 height 17
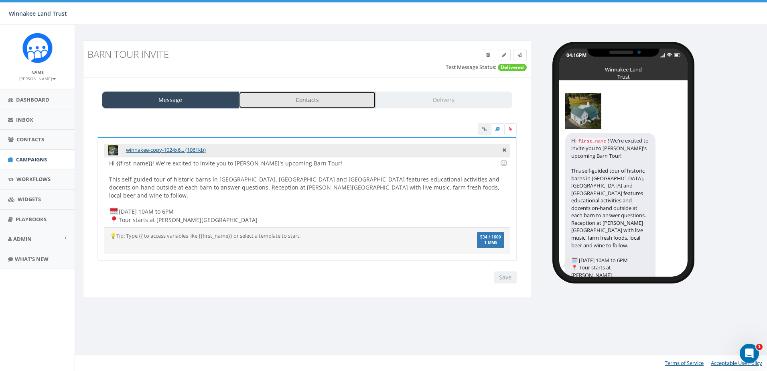
click at [295, 103] on link "Contacts" at bounding box center [307, 100] width 137 height 17
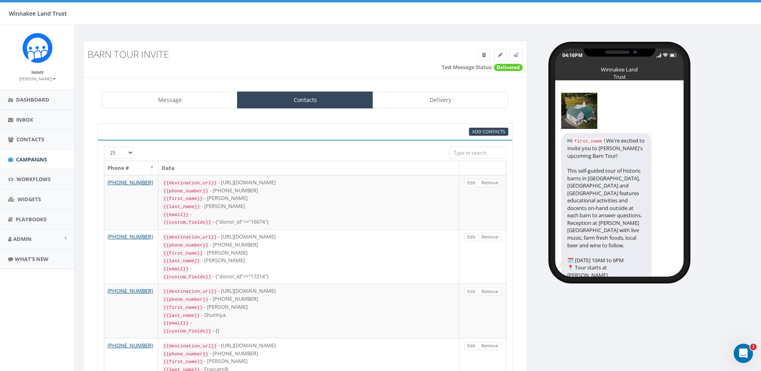
click at [464, 155] on input "search" at bounding box center [478, 152] width 57 height 12
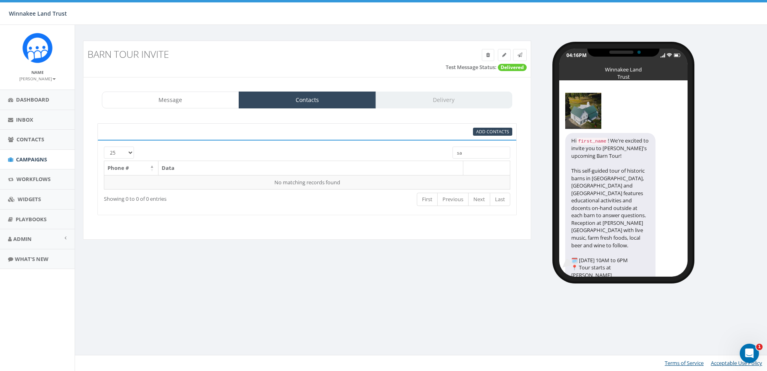
type input "s"
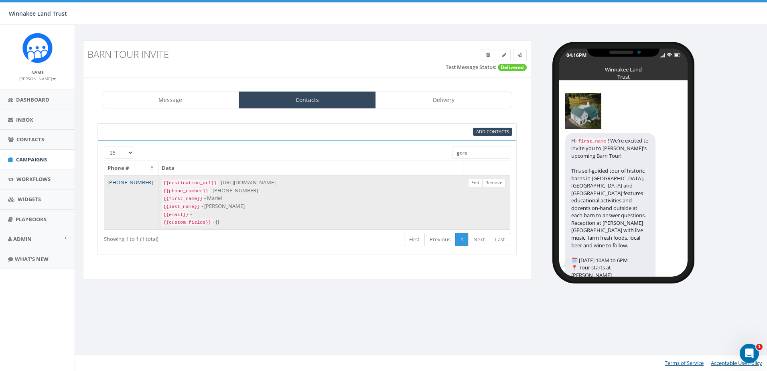
type input "gora"
click at [493, 181] on link "Remove" at bounding box center [493, 183] width 23 height 8
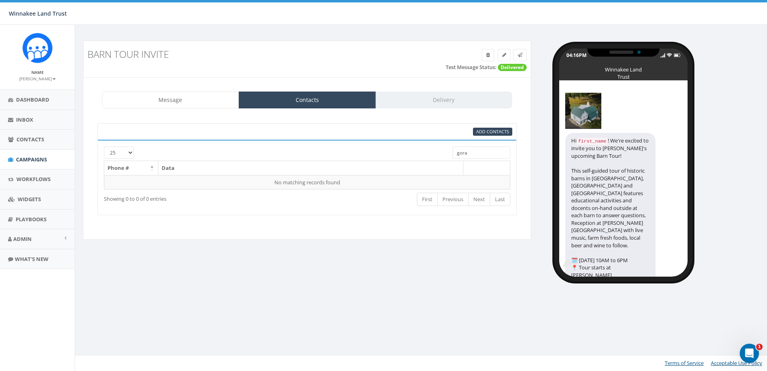
drag, startPoint x: 476, startPoint y: 154, endPoint x: 453, endPoint y: 153, distance: 22.9
click at [453, 153] on input "gora" at bounding box center [482, 152] width 58 height 12
type input "c"
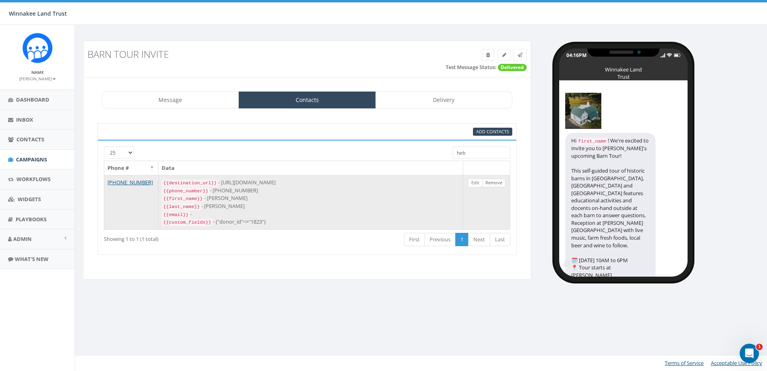
type input "heb"
click at [496, 182] on link "Remove" at bounding box center [493, 183] width 23 height 8
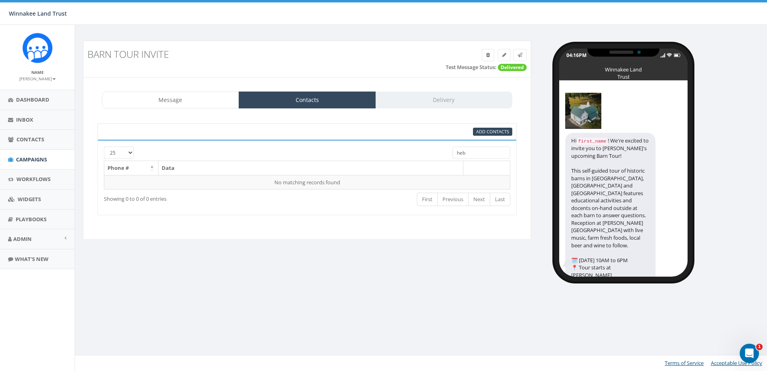
drag, startPoint x: 459, startPoint y: 154, endPoint x: 448, endPoint y: 154, distance: 11.6
click at [448, 154] on div "heb" at bounding box center [482, 153] width 70 height 14
type input "d"
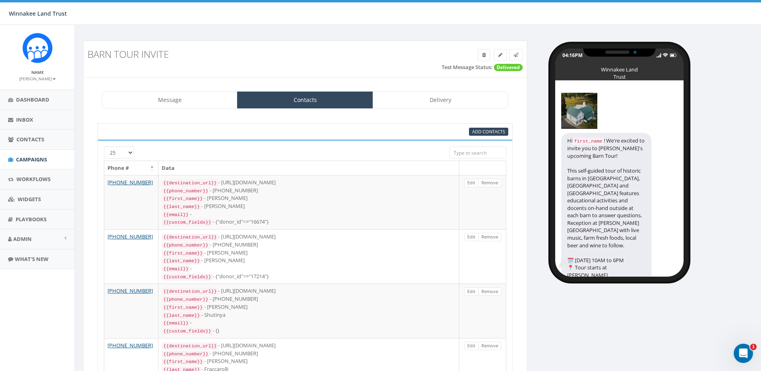
click at [454, 155] on input "search" at bounding box center [478, 152] width 57 height 12
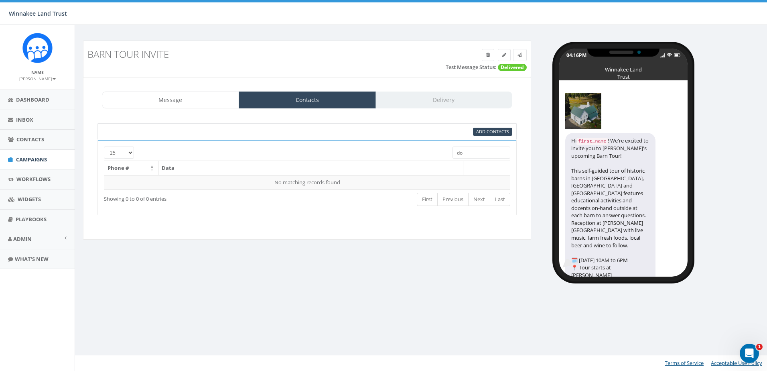
type input "d"
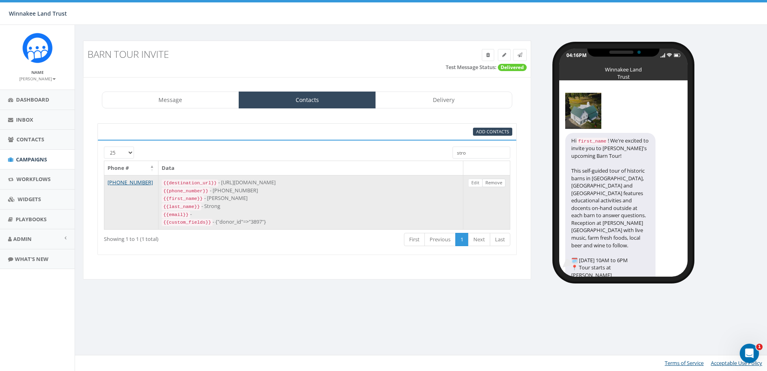
type input "stro"
click at [498, 184] on link "Remove" at bounding box center [493, 183] width 23 height 8
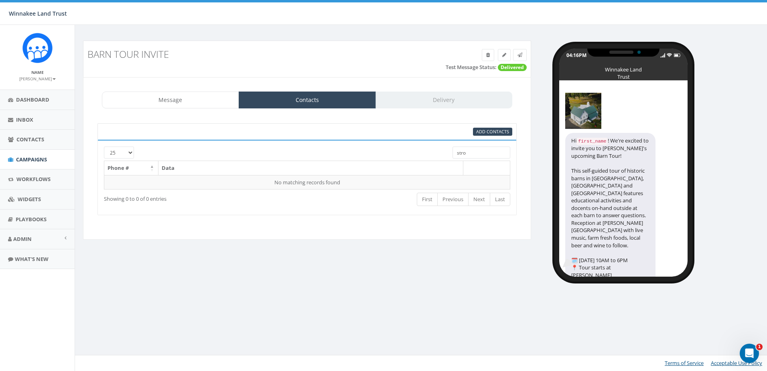
click at [473, 155] on input "stro" at bounding box center [482, 152] width 58 height 12
drag, startPoint x: 473, startPoint y: 155, endPoint x: 456, endPoint y: 153, distance: 17.3
click at [456, 153] on input "stro" at bounding box center [482, 152] width 58 height 12
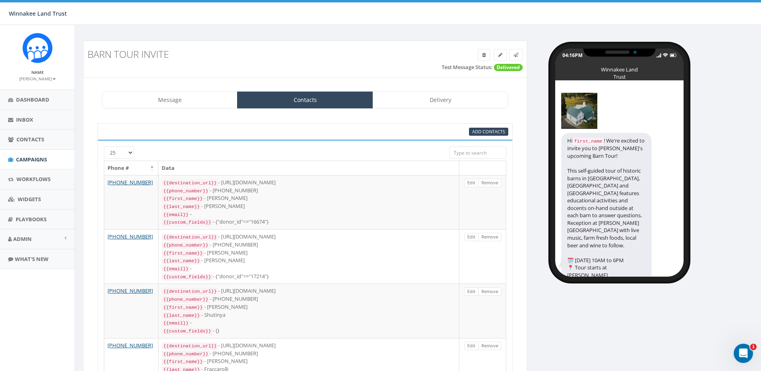
click at [486, 154] on input "search" at bounding box center [478, 152] width 57 height 12
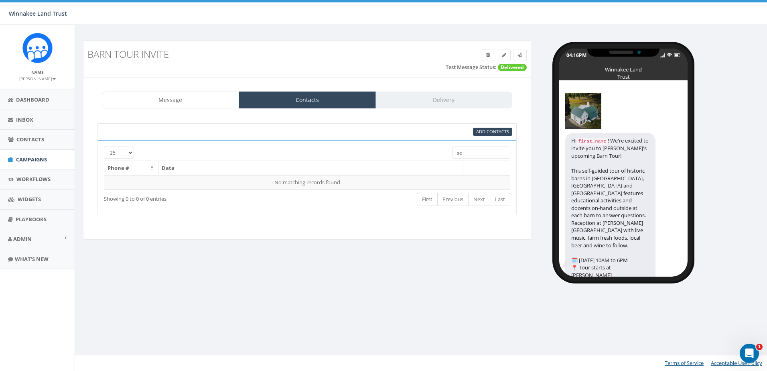
type input "s"
type input "f"
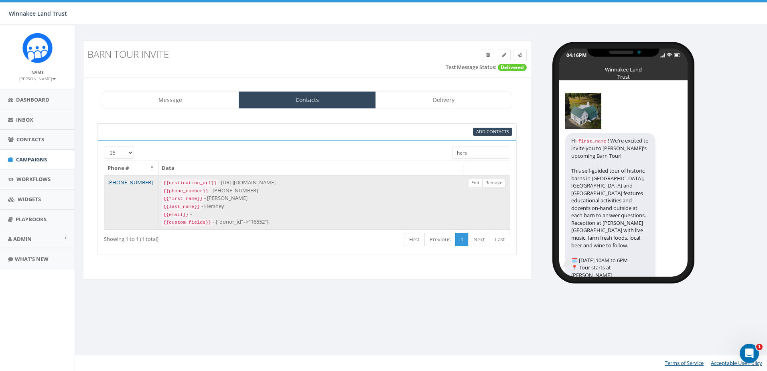
type input "hers"
click at [502, 183] on link "Remove" at bounding box center [493, 183] width 23 height 8
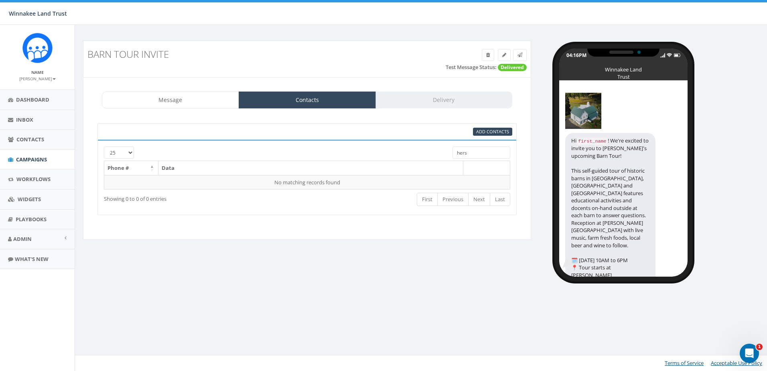
drag, startPoint x: 470, startPoint y: 154, endPoint x: 449, endPoint y: 154, distance: 20.5
click at [449, 154] on div "hers" at bounding box center [482, 153] width 70 height 14
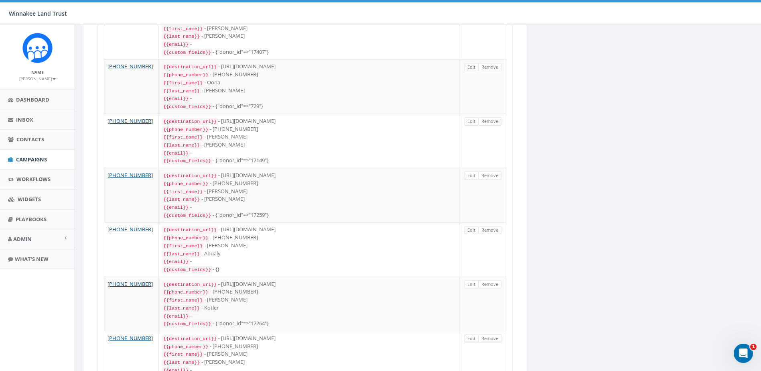
scroll to position [1170, 0]
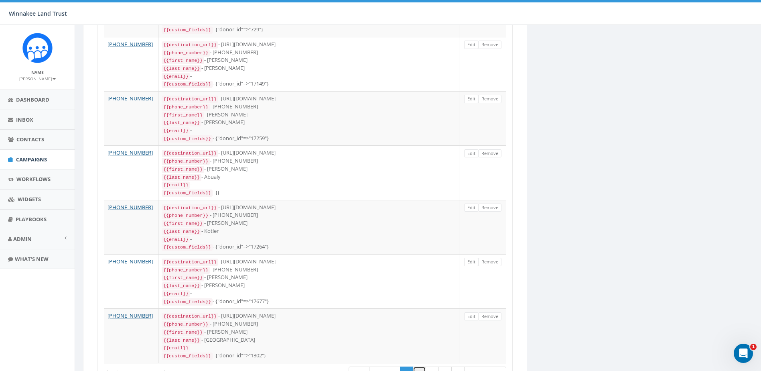
click at [422, 366] on link "2" at bounding box center [419, 372] width 13 height 13
click at [436, 366] on link "3" at bounding box center [432, 372] width 13 height 13
click at [442, 366] on link "4" at bounding box center [445, 372] width 13 height 13
click at [454, 366] on link "5" at bounding box center [458, 372] width 13 height 13
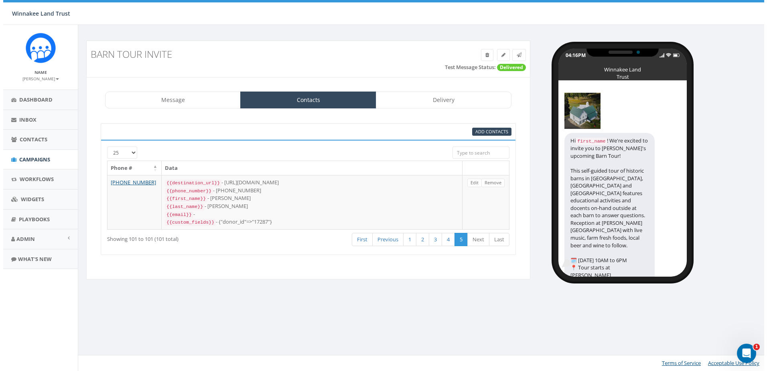
scroll to position [0, 0]
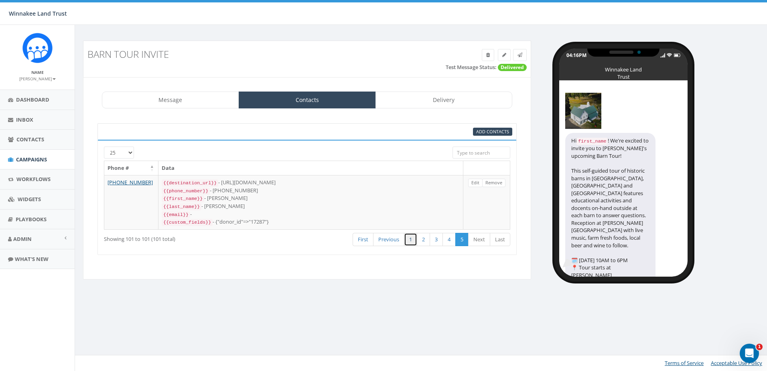
click at [409, 237] on link "1" at bounding box center [410, 239] width 13 height 13
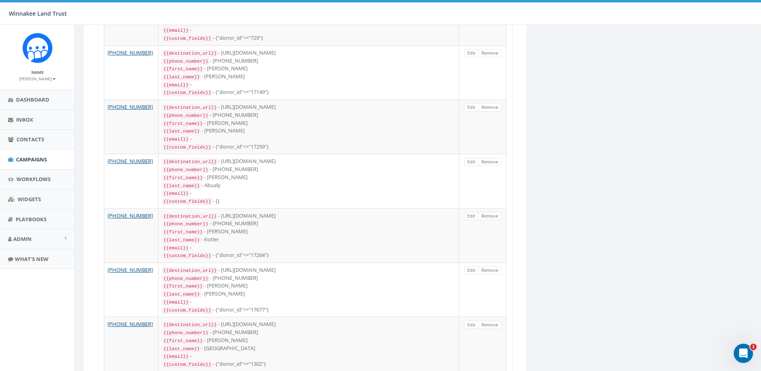
scroll to position [1170, 0]
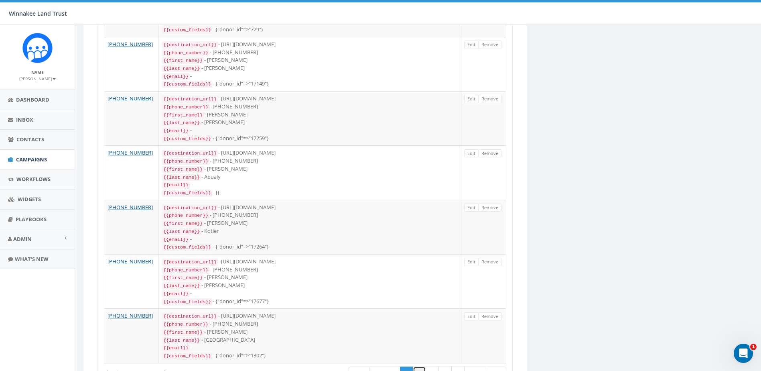
click at [418, 366] on link "2" at bounding box center [419, 372] width 13 height 13
click at [432, 366] on link "3" at bounding box center [432, 372] width 13 height 13
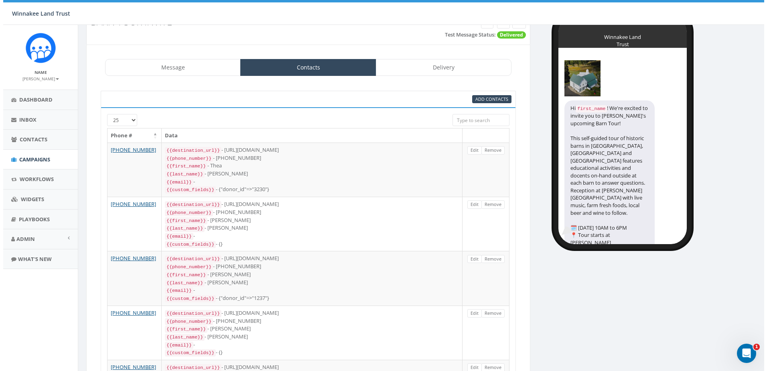
scroll to position [0, 0]
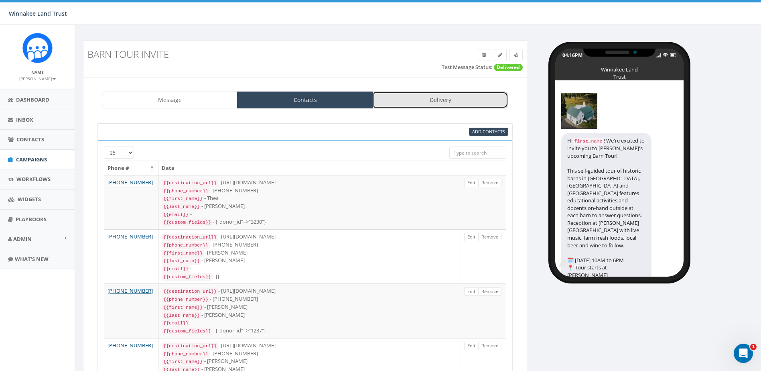
click at [473, 101] on link "Delivery" at bounding box center [441, 100] width 136 height 17
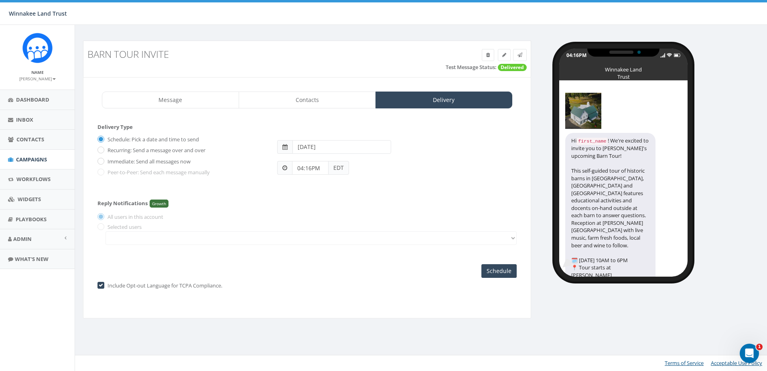
click at [285, 147] on span at bounding box center [285, 147] width 5 height 6
click at [117, 161] on label "Immediate: Send all messages now" at bounding box center [148, 162] width 85 height 8
click at [103, 161] on input "Immediate: Send all messages now" at bounding box center [100, 161] width 5 height 5
radio input "true"
click at [143, 138] on label "Schedule: Pick a date and time to send" at bounding box center [153, 140] width 94 height 8
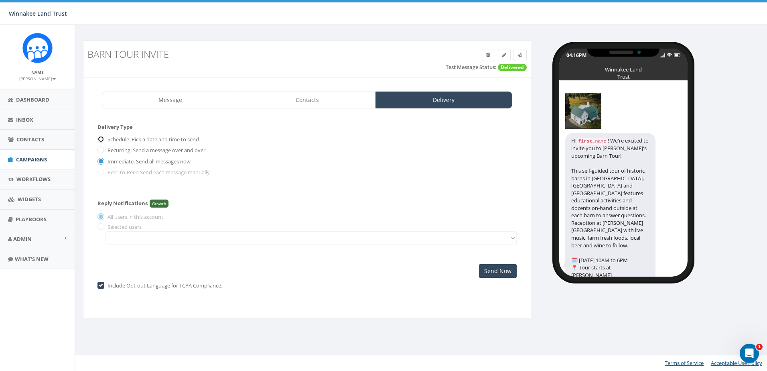
click at [103, 138] on input "Schedule: Pick a date and time to send" at bounding box center [100, 139] width 5 height 5
radio input "true"
click at [318, 146] on input "2025-08-21" at bounding box center [342, 147] width 99 height 14
click at [336, 221] on td "20" at bounding box center [337, 223] width 12 height 12
type input "2025-08-20"
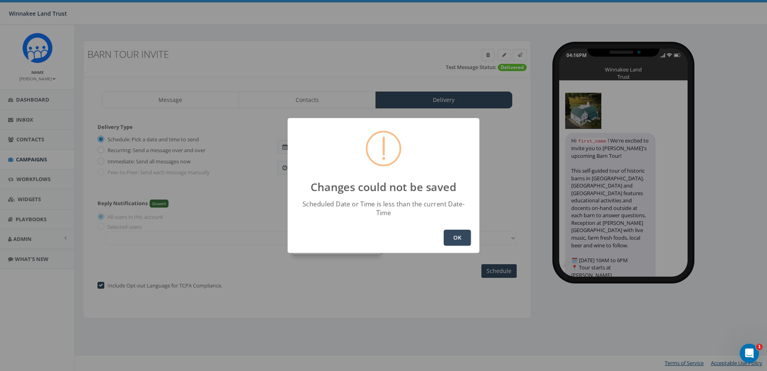
click at [450, 235] on button "OK" at bounding box center [457, 238] width 27 height 16
click at [463, 230] on button "OK" at bounding box center [457, 238] width 27 height 16
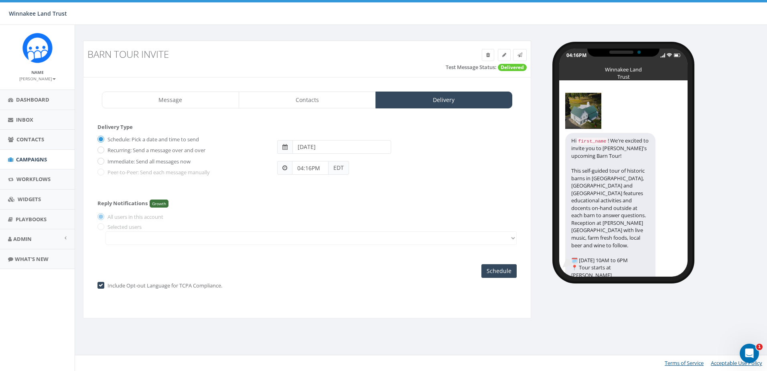
click at [302, 167] on input "04:16PM" at bounding box center [310, 168] width 37 height 14
drag, startPoint x: 363, startPoint y: 113, endPoint x: 335, endPoint y: 128, distance: 31.8
click at [335, 128] on div "1 2 3 4 5 6 7 8 9 10 11 12 00 05 10 15 20 25 30 35 40 45 50 55" at bounding box center [338, 98] width 80 height 80
drag, startPoint x: 343, startPoint y: 65, endPoint x: 371, endPoint y: 92, distance: 39.2
click at [371, 92] on div "1 2 3 4 5 6 7 8 9 10 11 12 00 05 10 15 20 25 30 35 40 45 50 55" at bounding box center [338, 98] width 80 height 80
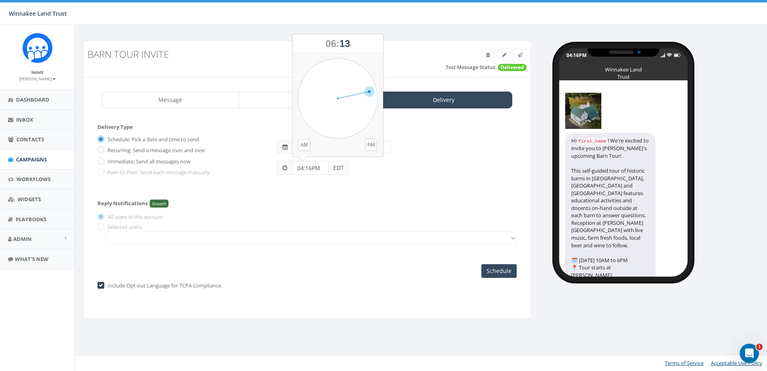
type input "06:13PM"
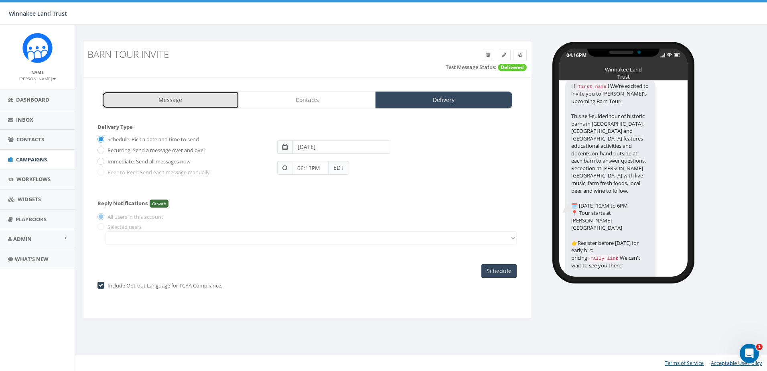
click at [179, 98] on link "Message" at bounding box center [170, 100] width 137 height 17
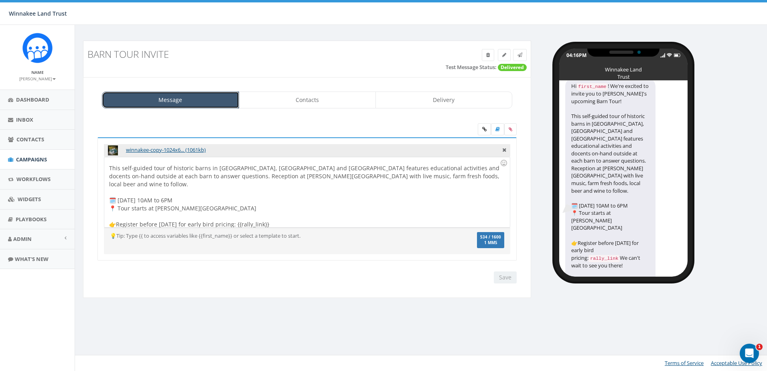
scroll to position [0, 0]
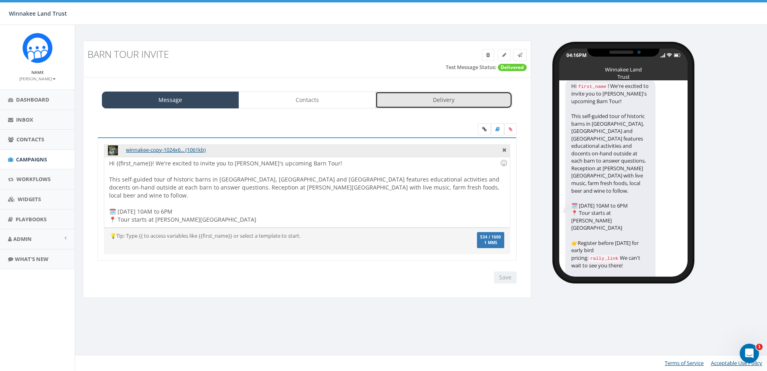
click at [443, 100] on link "Delivery" at bounding box center [444, 100] width 137 height 17
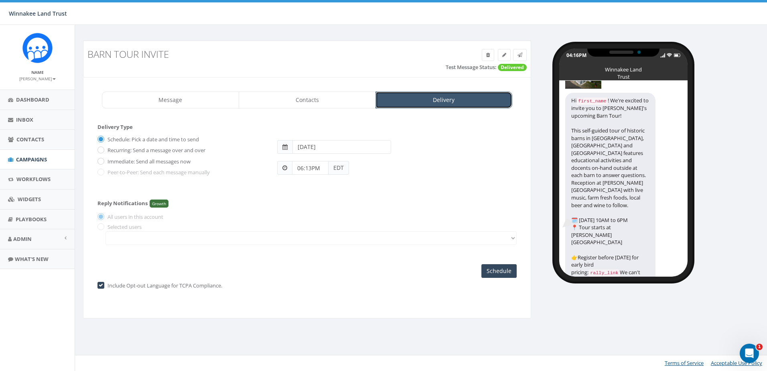
scroll to position [55, 0]
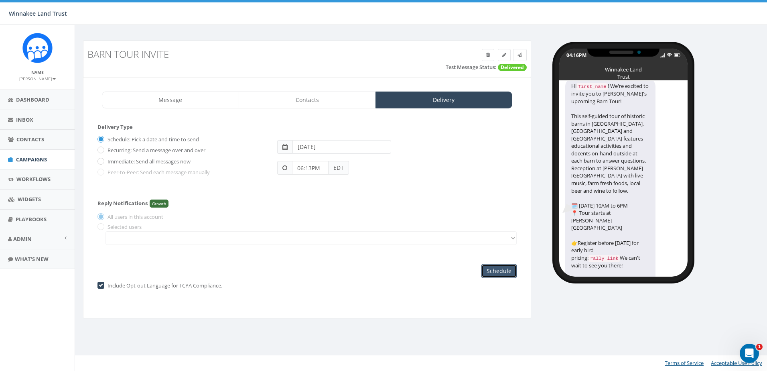
click at [503, 268] on input "Schedule" at bounding box center [499, 271] width 35 height 14
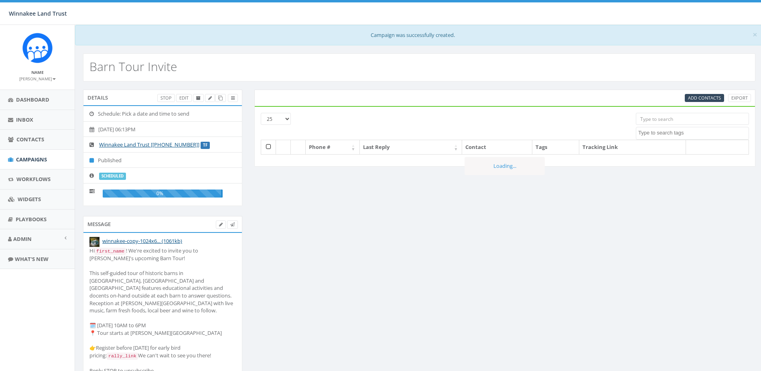
select select
